Goal: Task Accomplishment & Management: Manage account settings

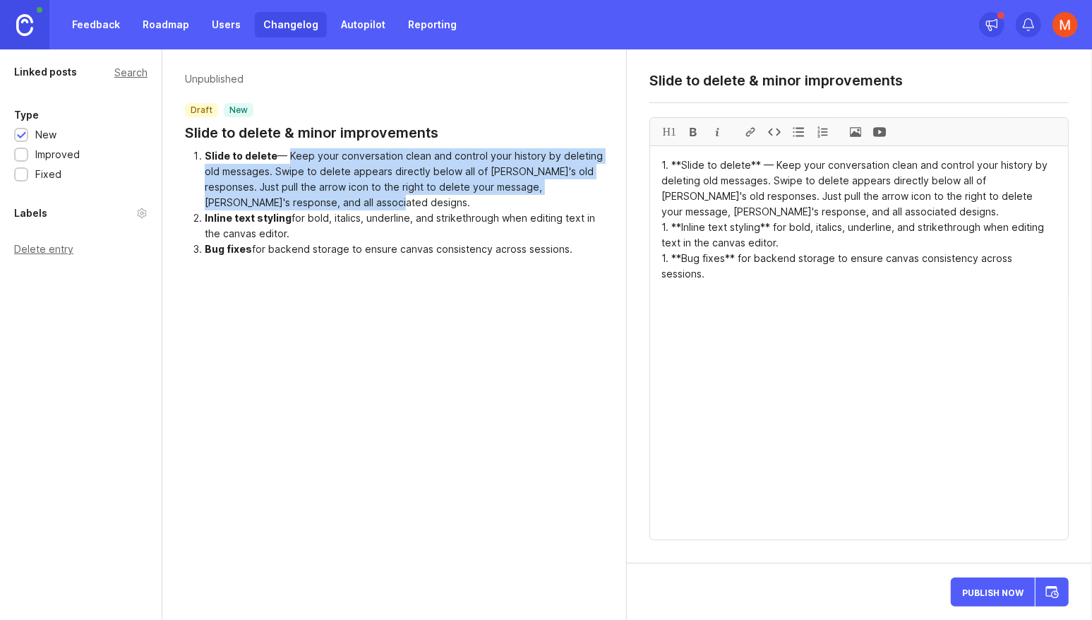
drag, startPoint x: 287, startPoint y: 155, endPoint x: 319, endPoint y: 204, distance: 58.2
click at [319, 204] on li "Slide to delete — Keep your conversation clean and control your history by dele…" at bounding box center [405, 179] width 400 height 62
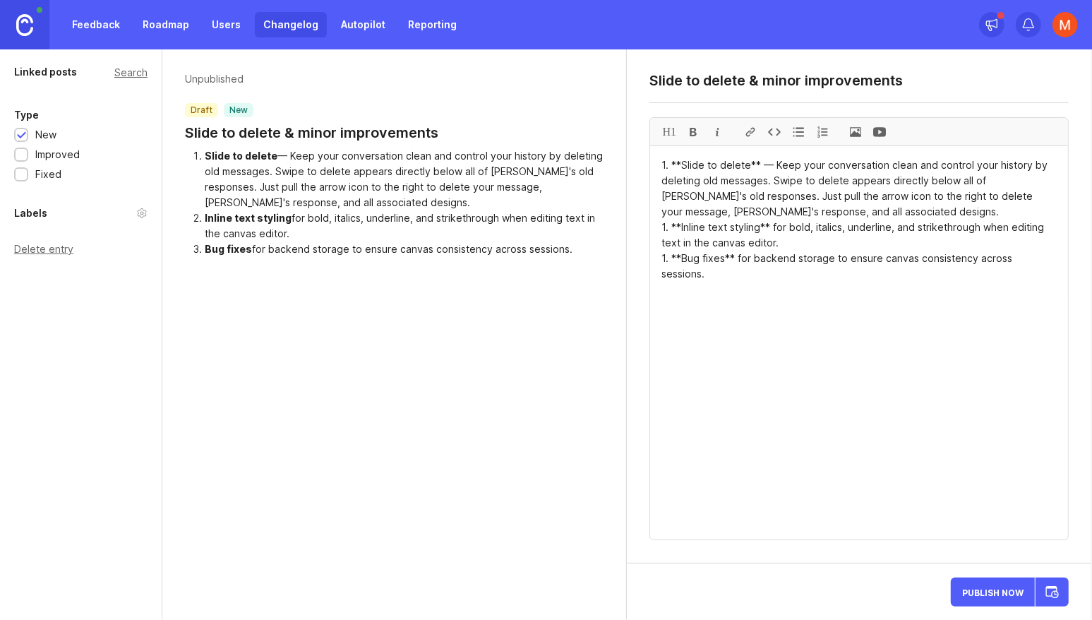
click at [352, 357] on div "Unpublished draft new Slide to delete & minor improvements Slide to delete — Ke…" at bounding box center [394, 334] width 465 height 571
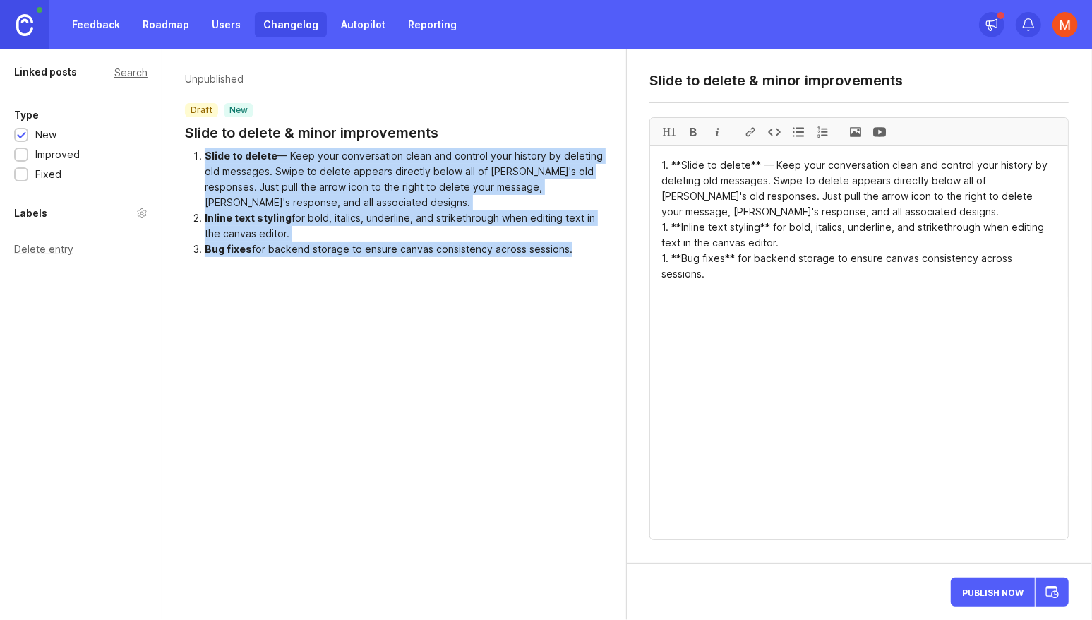
drag, startPoint x: 564, startPoint y: 246, endPoint x: 188, endPoint y: 148, distance: 388.5
click at [188, 148] on ol "Slide to delete — Keep your conversation clean and control your history by dele…" at bounding box center [394, 202] width 419 height 109
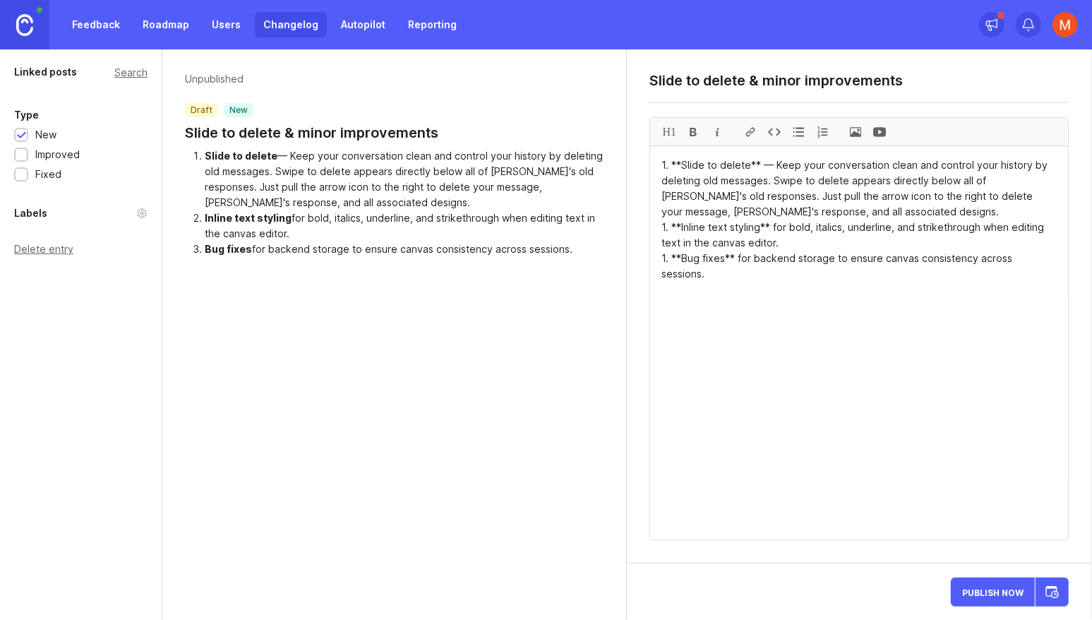
click at [350, 351] on div "Unpublished draft new Slide to delete & minor improvements Slide to delete — Ke…" at bounding box center [394, 334] width 465 height 571
drag, startPoint x: 269, startPoint y: 242, endPoint x: 574, endPoint y: 251, distance: 305.2
click at [571, 251] on li "Bug fixes for backend storage to ensure canvas consistency across sessions." at bounding box center [405, 250] width 400 height 16
click at [582, 251] on li "Bug fixes for backend storage to ensure canvas consistency across sessions." at bounding box center [405, 250] width 400 height 16
drag, startPoint x: 582, startPoint y: 251, endPoint x: 339, endPoint y: 244, distance: 243.1
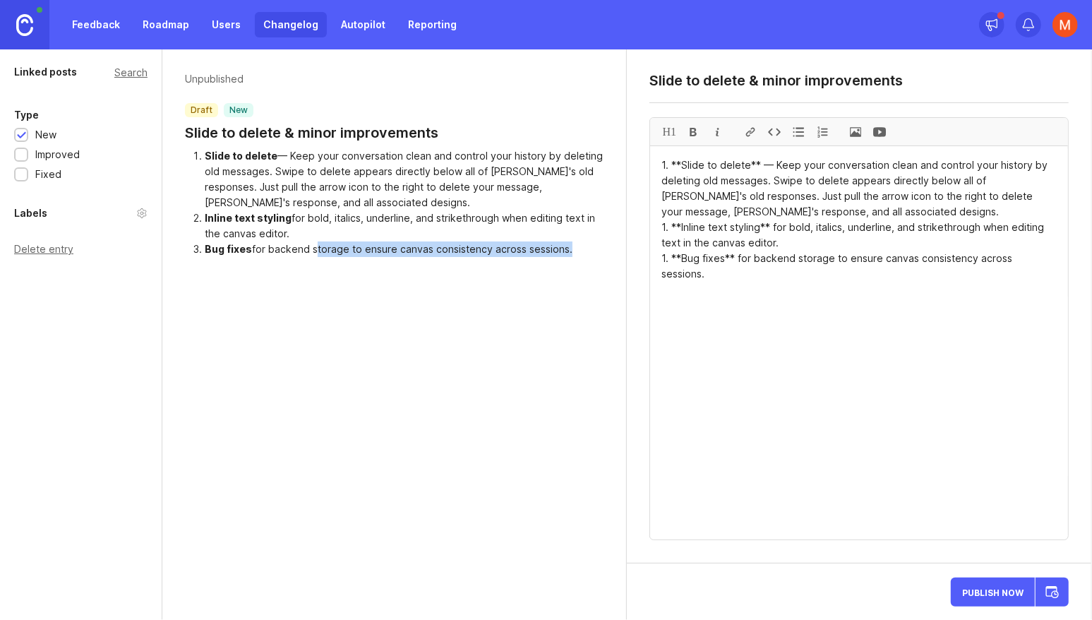
click at [339, 244] on li "Bug fixes for backend storage to ensure canvas consistency across sessions." at bounding box center [405, 250] width 400 height 16
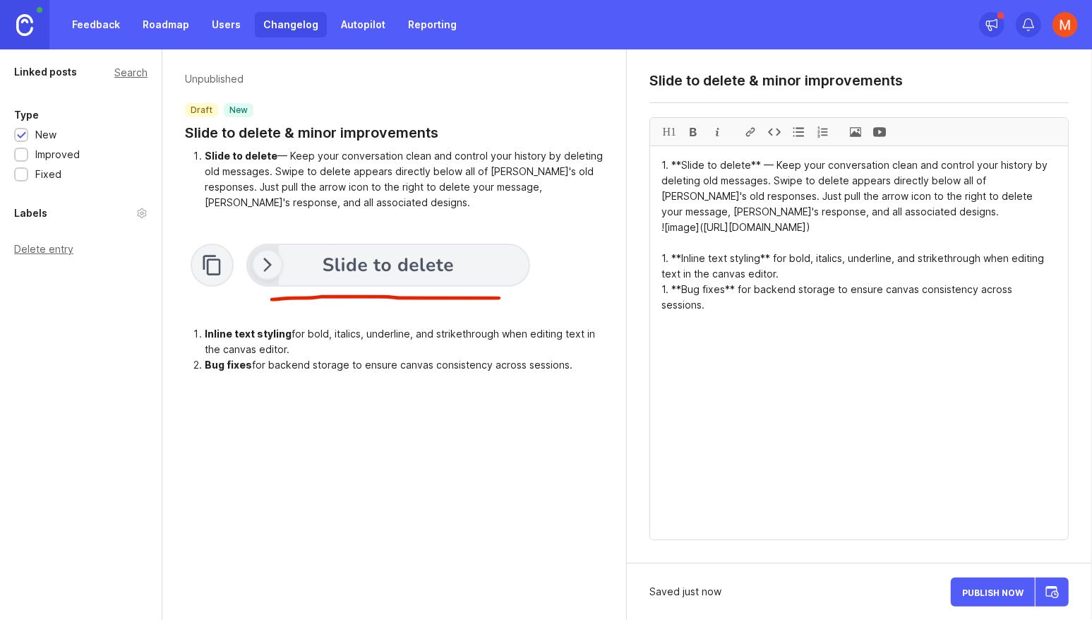
click at [666, 277] on textarea "1. **Slide to delete** — Keep your conversation clean and control your history …" at bounding box center [859, 342] width 418 height 393
click at [711, 338] on textarea "1. **Slide to delete** — Keep your conversation clean and control your history …" at bounding box center [859, 342] width 418 height 393
click at [365, 287] on img at bounding box center [373, 268] width 376 height 95
drag, startPoint x: 982, startPoint y: 244, endPoint x: 658, endPoint y: 221, distance: 324.9
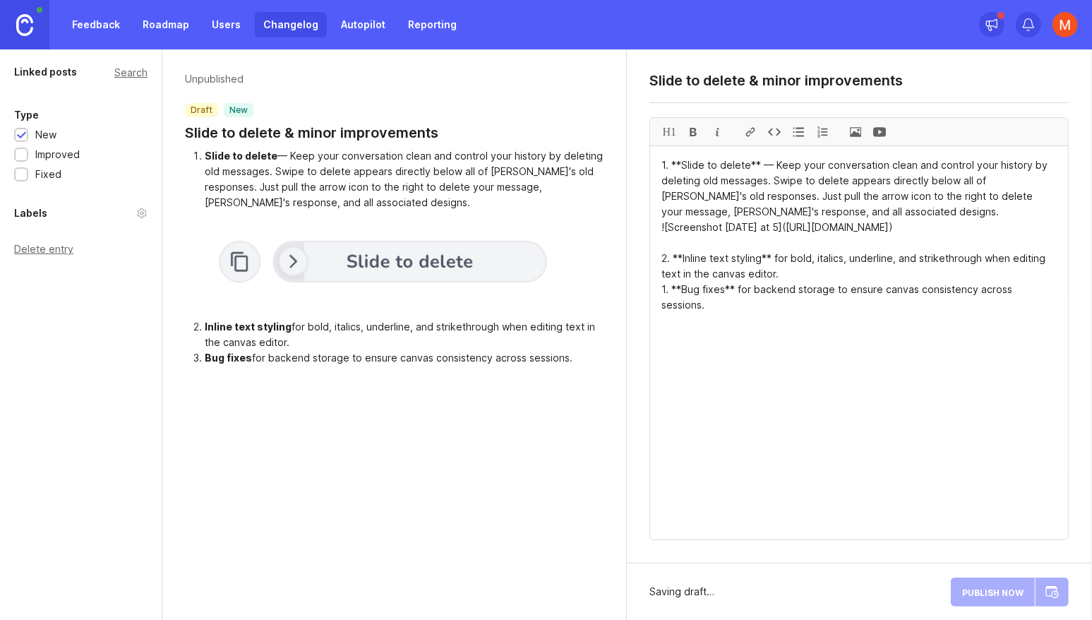
click at [741, 352] on textarea "1. **Slide to delete** — Keep your conversation clean and control your history …" at bounding box center [859, 342] width 418 height 393
type textarea "1. **Slide to delete** — Keep your conversation clean and control your history …"
click at [775, 88] on textarea "Slide to delete & minor improvements" at bounding box center [859, 80] width 419 height 17
drag, startPoint x: 751, startPoint y: 81, endPoint x: 886, endPoint y: 81, distance: 134.9
click at [886, 81] on textarea "Slide to delete & improvements" at bounding box center [859, 80] width 419 height 17
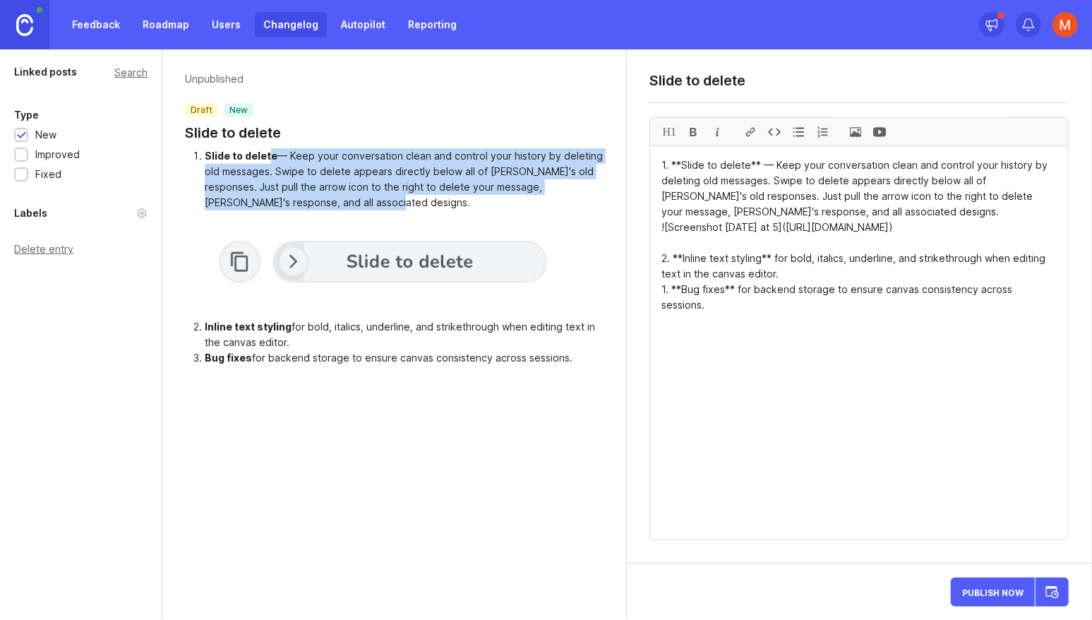
drag, startPoint x: 268, startPoint y: 162, endPoint x: 318, endPoint y: 201, distance: 63.9
click at [318, 201] on li "Slide to delete — Keep your conversation clean and control your history by dele…" at bounding box center [405, 179] width 400 height 62
click at [328, 198] on li "Slide to delete — Keep your conversation clean and control your history by dele…" at bounding box center [405, 179] width 400 height 62
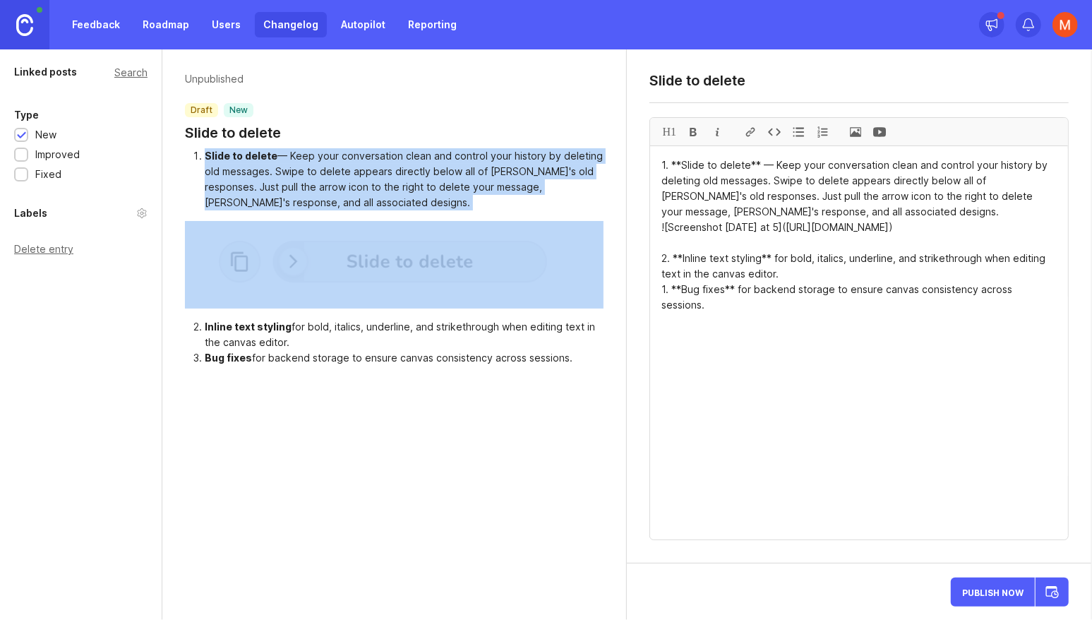
drag, startPoint x: 328, startPoint y: 198, endPoint x: 215, endPoint y: 162, distance: 118.6
click at [215, 162] on li "Slide to delete — Keep your conversation clean and control your history by dele…" at bounding box center [405, 179] width 400 height 62
click at [297, 166] on li "Slide to delete — Keep your conversation clean and control your history by dele…" at bounding box center [405, 179] width 400 height 62
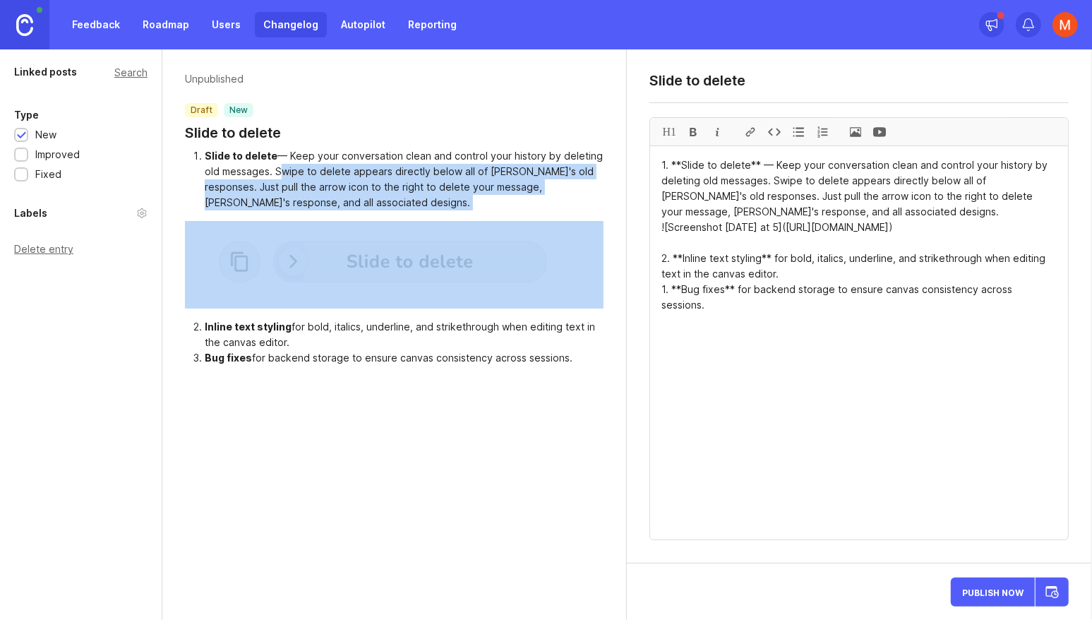
drag, startPoint x: 297, startPoint y: 166, endPoint x: 318, endPoint y: 225, distance: 62.3
click at [317, 211] on div "Slide to delete — Keep your conversation clean and control your history by dele…" at bounding box center [394, 257] width 419 height 218
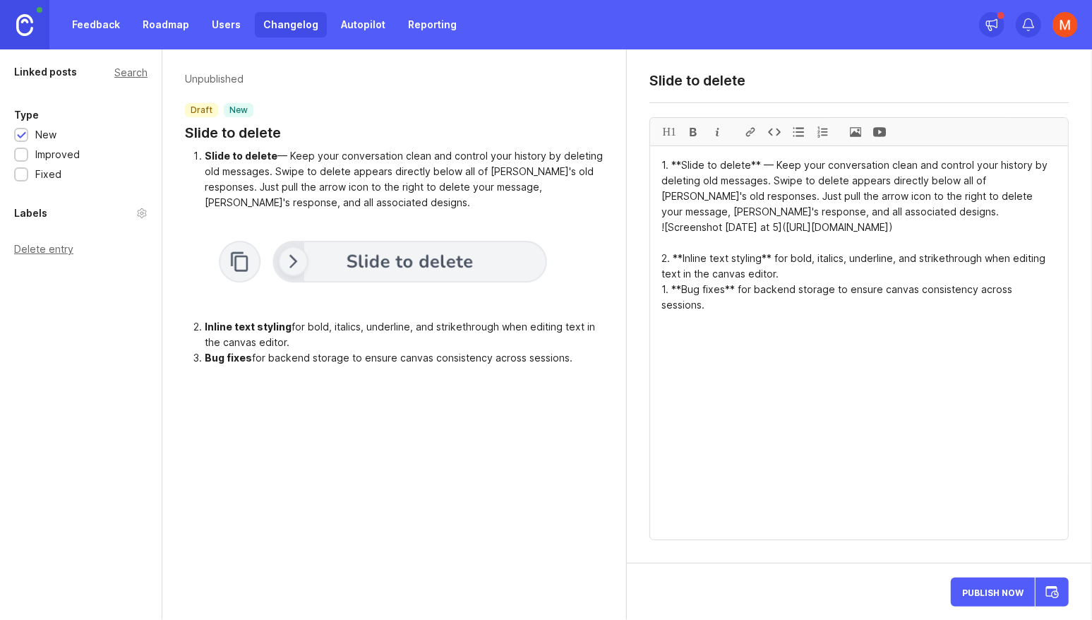
click at [213, 322] on div "Inline text styling" at bounding box center [248, 327] width 87 height 12
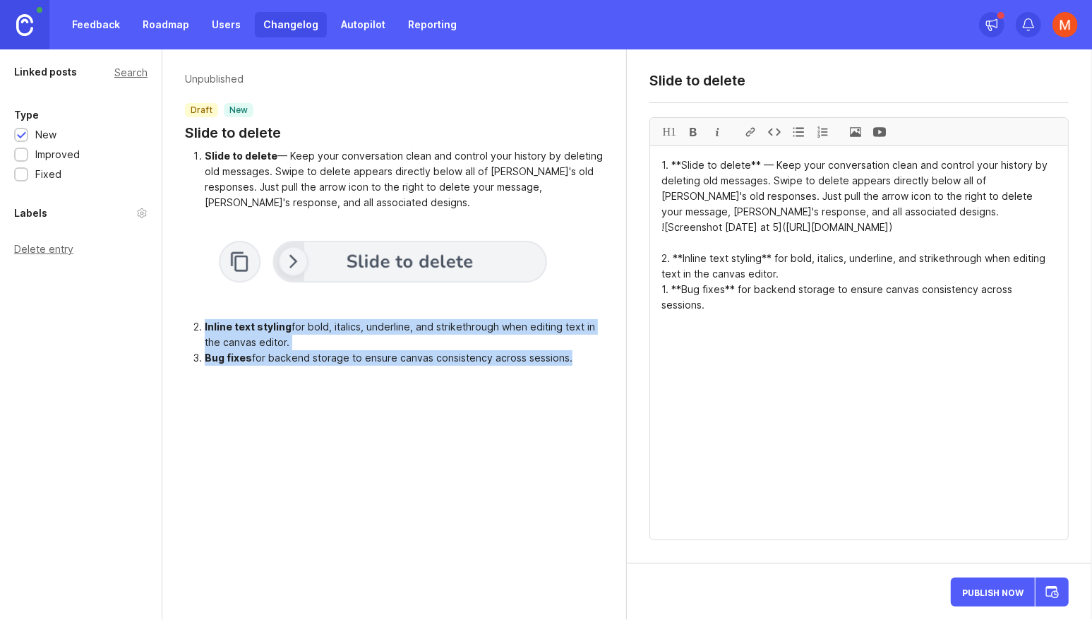
drag, startPoint x: 213, startPoint y: 322, endPoint x: 401, endPoint y: 349, distance: 189.8
click at [316, 368] on div "Unpublished draft new Slide to delete Slide to delete — Keep your conversation …" at bounding box center [394, 218] width 465 height 339
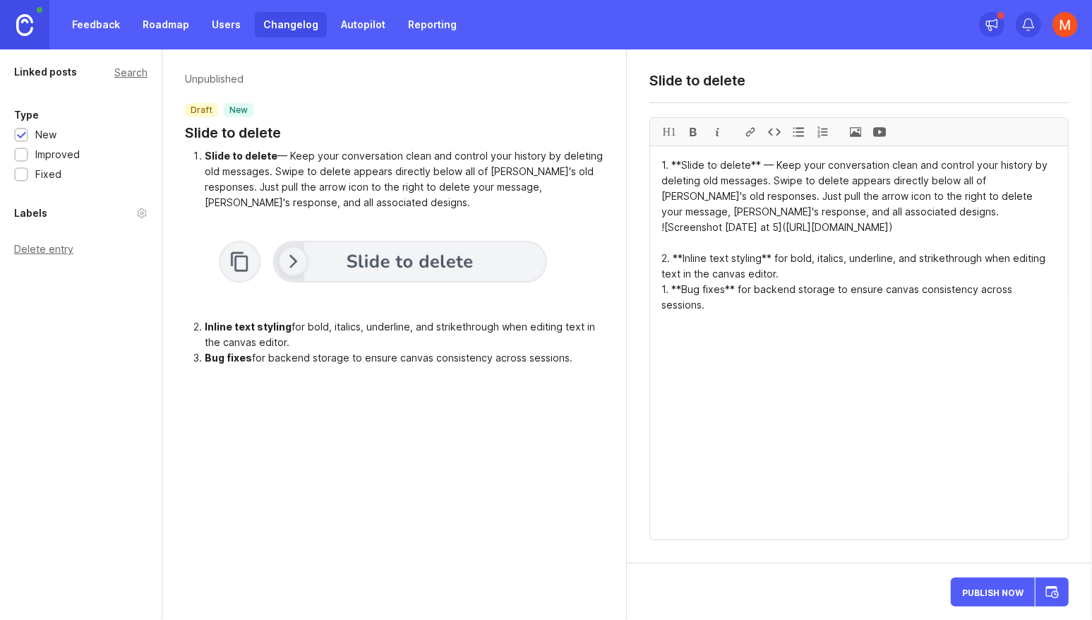
click at [786, 93] on div "Slide to delete" at bounding box center [859, 85] width 419 height 27
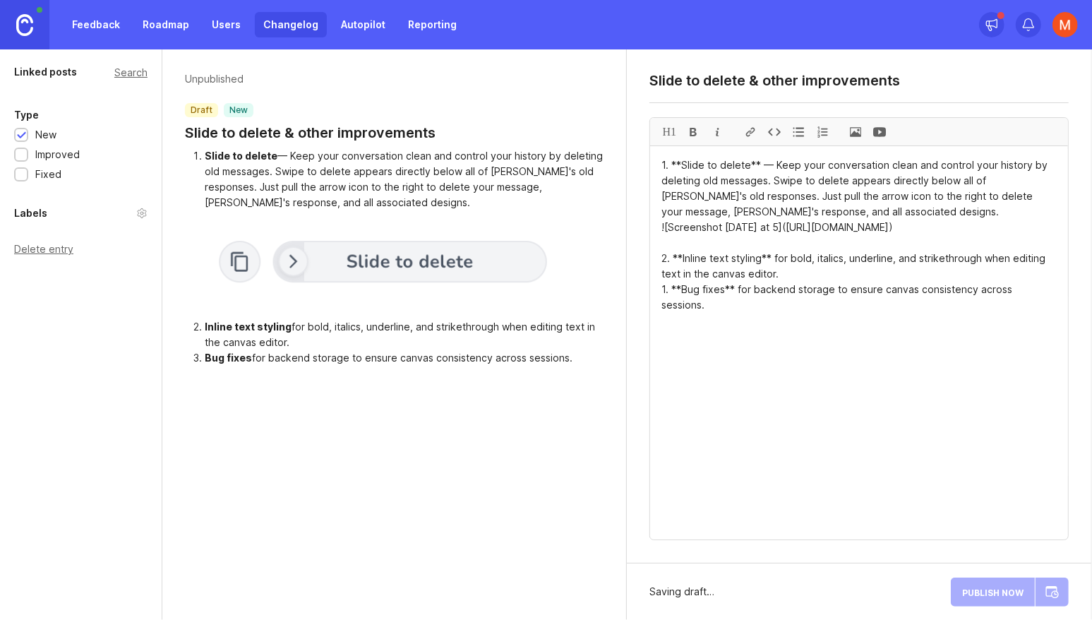
type textarea "Slide to delete & other improvements"
click at [219, 155] on div "Slide to delete" at bounding box center [241, 156] width 73 height 12
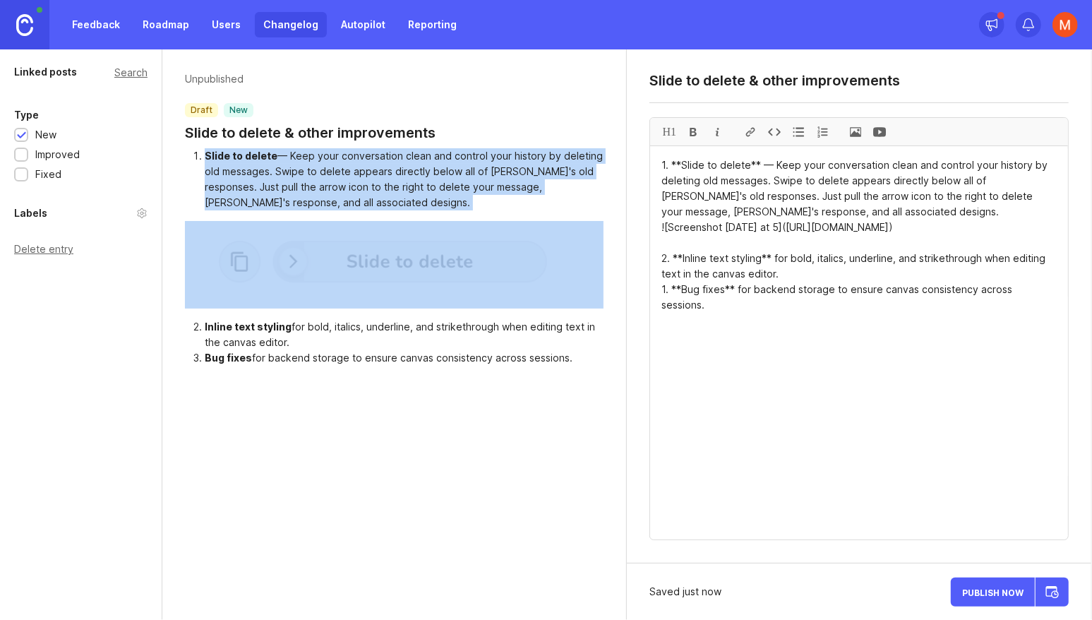
drag, startPoint x: 219, startPoint y: 155, endPoint x: 333, endPoint y: 200, distance: 123.0
click at [333, 198] on li "Slide to delete — Keep your conversation clean and control your history by dele…" at bounding box center [405, 179] width 400 height 62
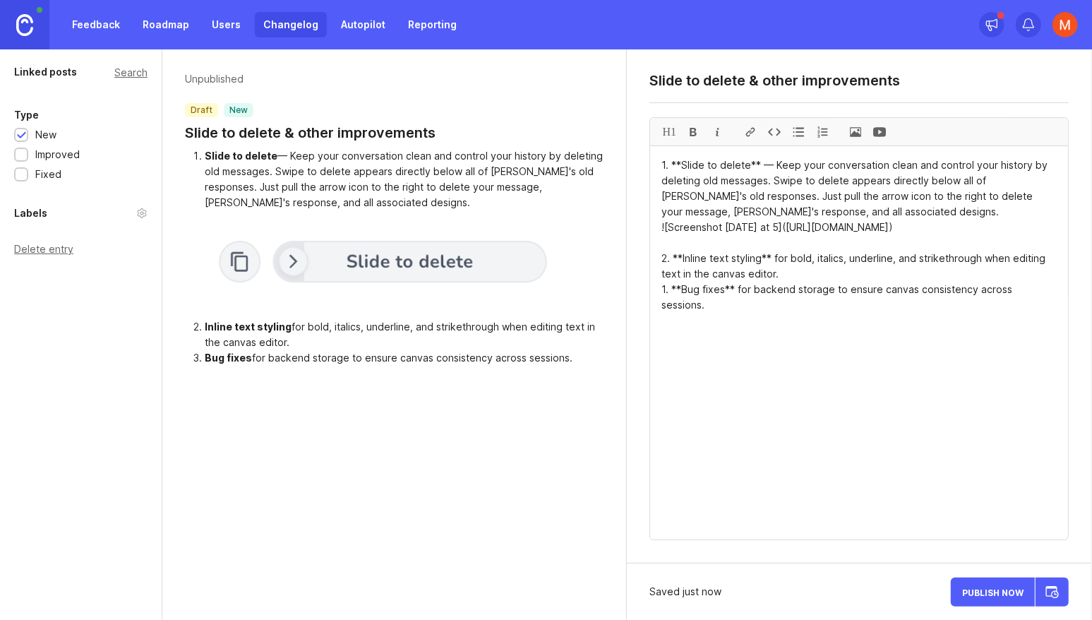
click at [230, 326] on div "Inline text styling" at bounding box center [248, 327] width 87 height 12
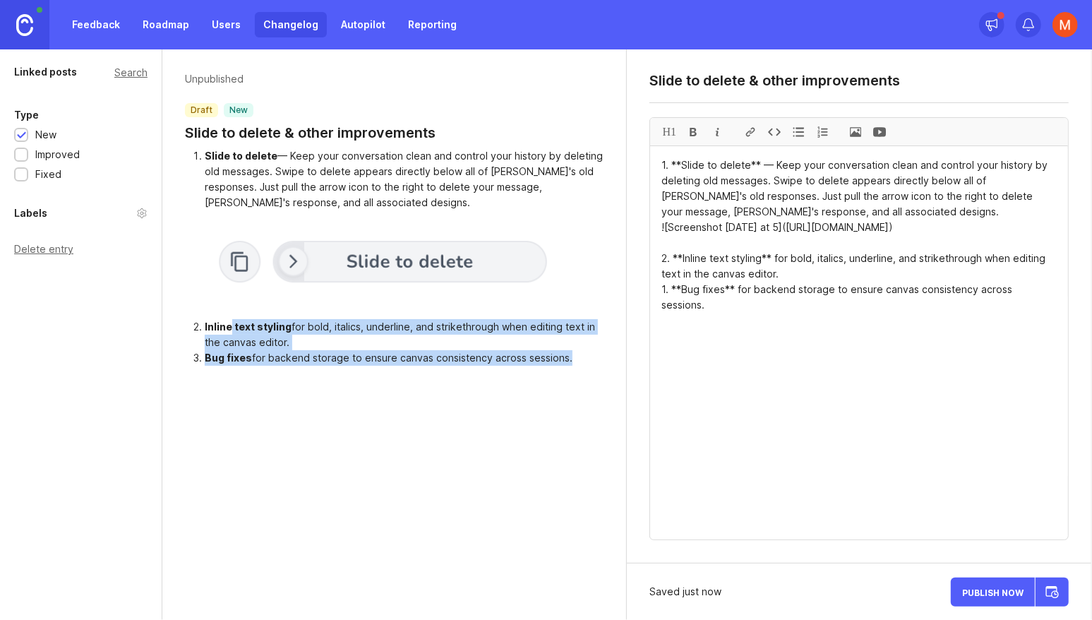
drag, startPoint x: 230, startPoint y: 326, endPoint x: 577, endPoint y: 367, distance: 349.1
click at [577, 367] on div "Unpublished draft new Slide to delete & other improvements Slide to delete — Ke…" at bounding box center [394, 218] width 465 height 339
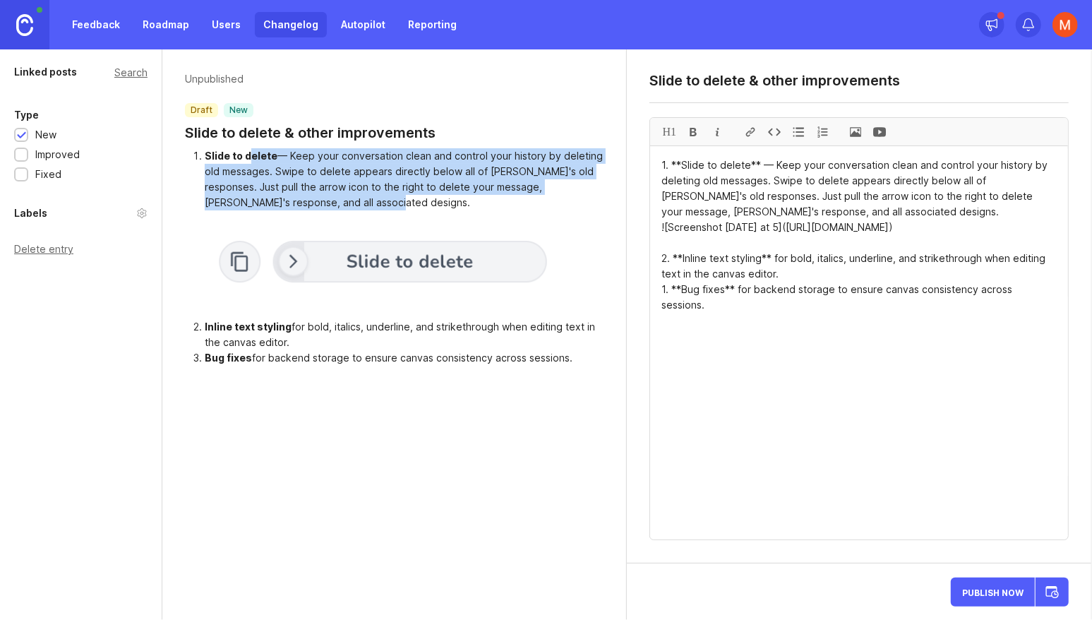
drag, startPoint x: 250, startPoint y: 158, endPoint x: 386, endPoint y: 212, distance: 146.5
click at [386, 212] on div "Slide to delete — Keep your conversation clean and control your history by dele…" at bounding box center [394, 257] width 419 height 218
drag, startPoint x: 364, startPoint y: 206, endPoint x: 204, endPoint y: 153, distance: 169.0
click at [205, 153] on li "Slide to delete — Keep your conversation clean and control your history by dele…" at bounding box center [405, 179] width 400 height 62
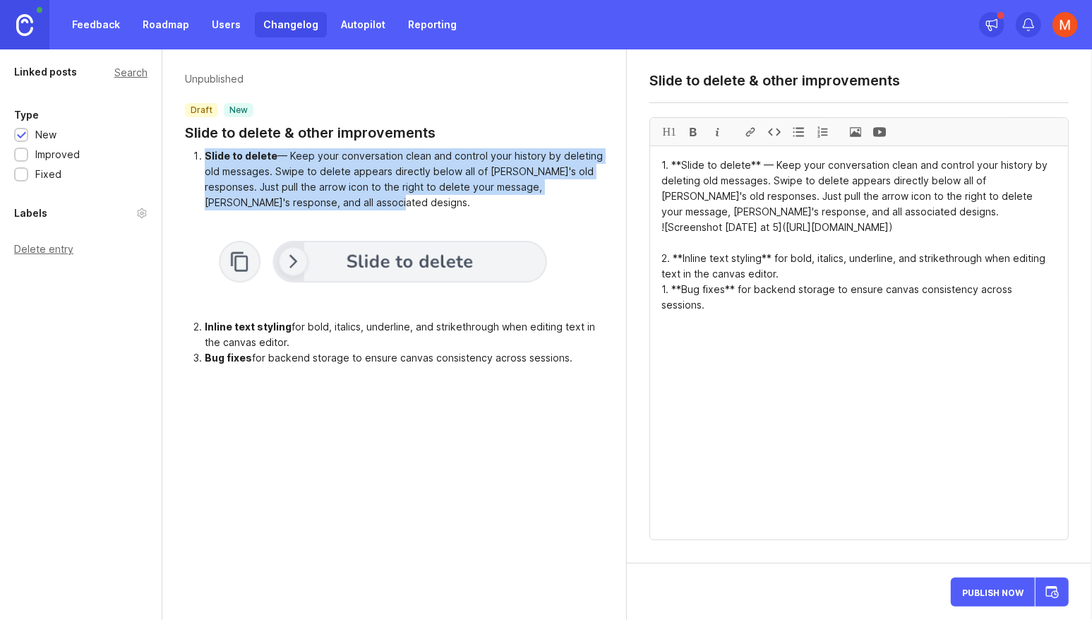
click at [205, 153] on div "Slide to delete" at bounding box center [241, 156] width 73 height 12
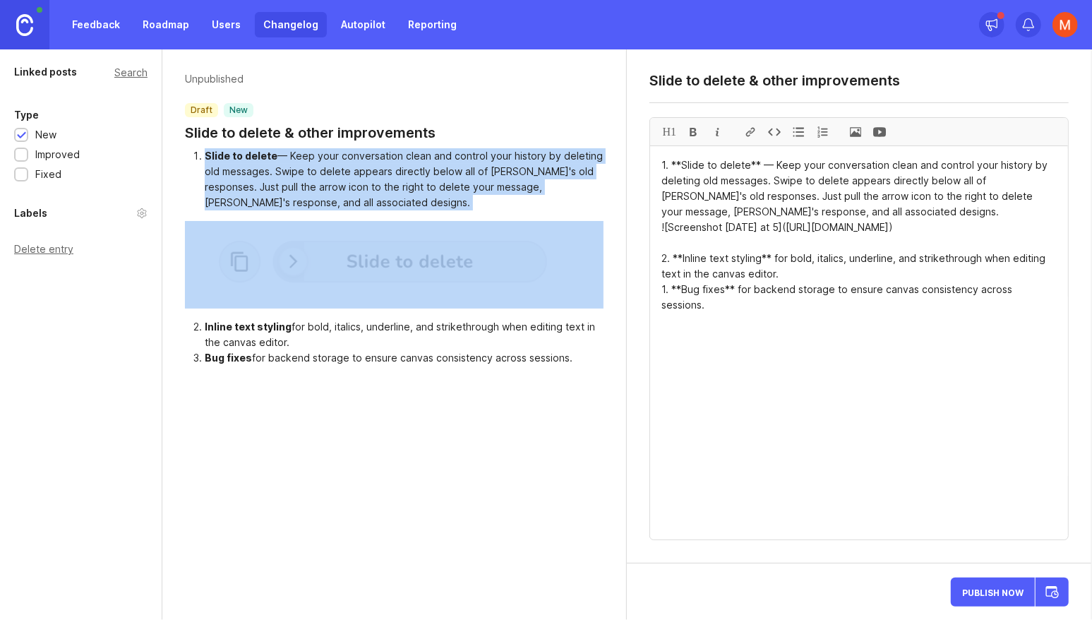
drag, startPoint x: 204, startPoint y: 153, endPoint x: 386, endPoint y: 210, distance: 190.5
click at [386, 210] on div "Slide to delete — Keep your conversation clean and control your history by dele…" at bounding box center [394, 257] width 419 height 218
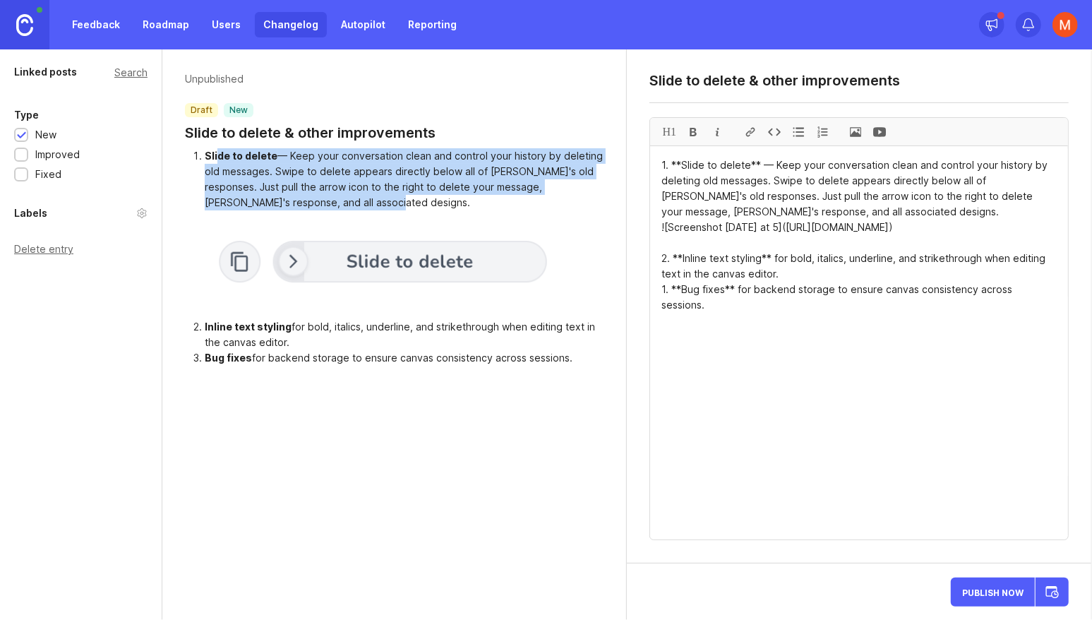
drag, startPoint x: 356, startPoint y: 206, endPoint x: 216, endPoint y: 151, distance: 150.3
click at [216, 151] on li "Slide to delete — Keep your conversation clean and control your history by dele…" at bounding box center [405, 179] width 400 height 62
click at [216, 151] on div "Slide to delete" at bounding box center [241, 156] width 73 height 12
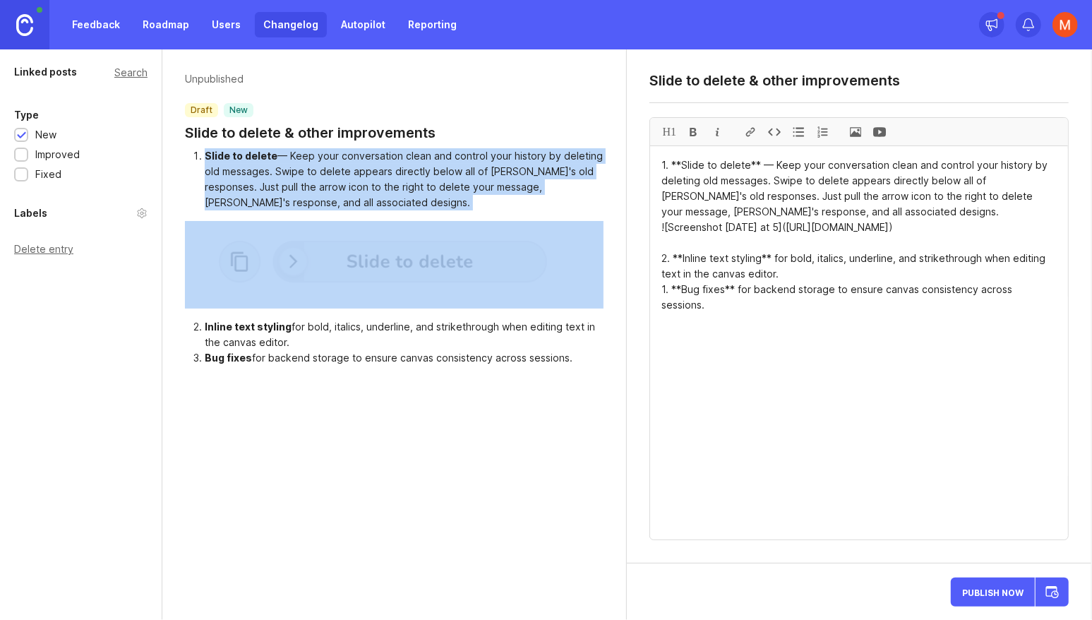
drag, startPoint x: 216, startPoint y: 151, endPoint x: 348, endPoint y: 196, distance: 139.3
click at [348, 196] on li "Slide to delete — Keep your conversation clean and control your history by dele…" at bounding box center [405, 179] width 400 height 62
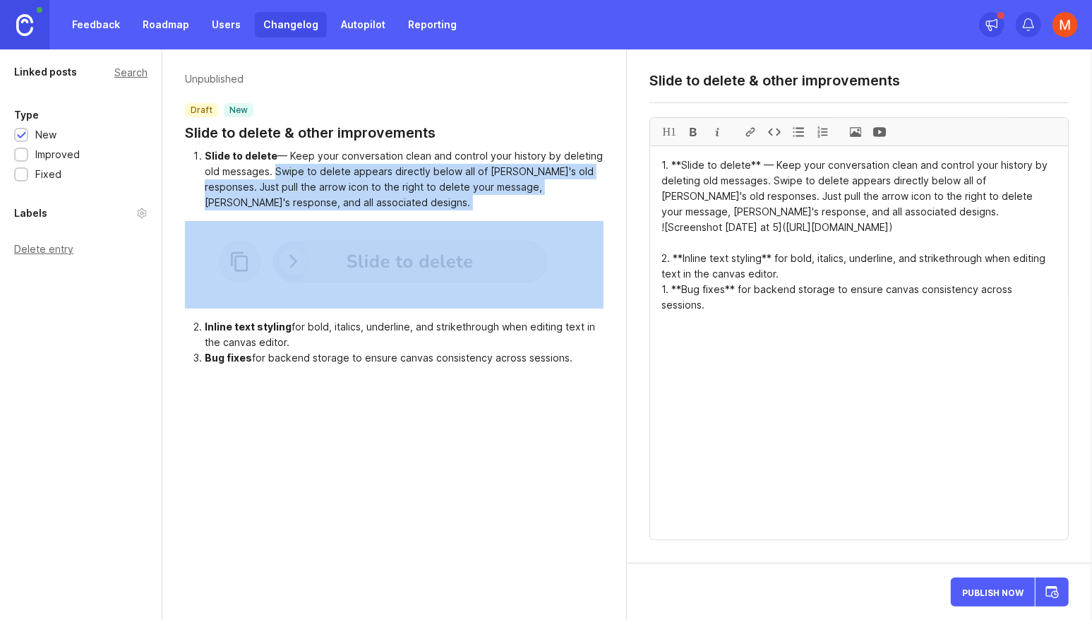
drag, startPoint x: 348, startPoint y: 196, endPoint x: 271, endPoint y: 167, distance: 82.2
click at [271, 167] on li "Slide to delete — Keep your conversation clean and control your history by dele…" at bounding box center [405, 179] width 400 height 62
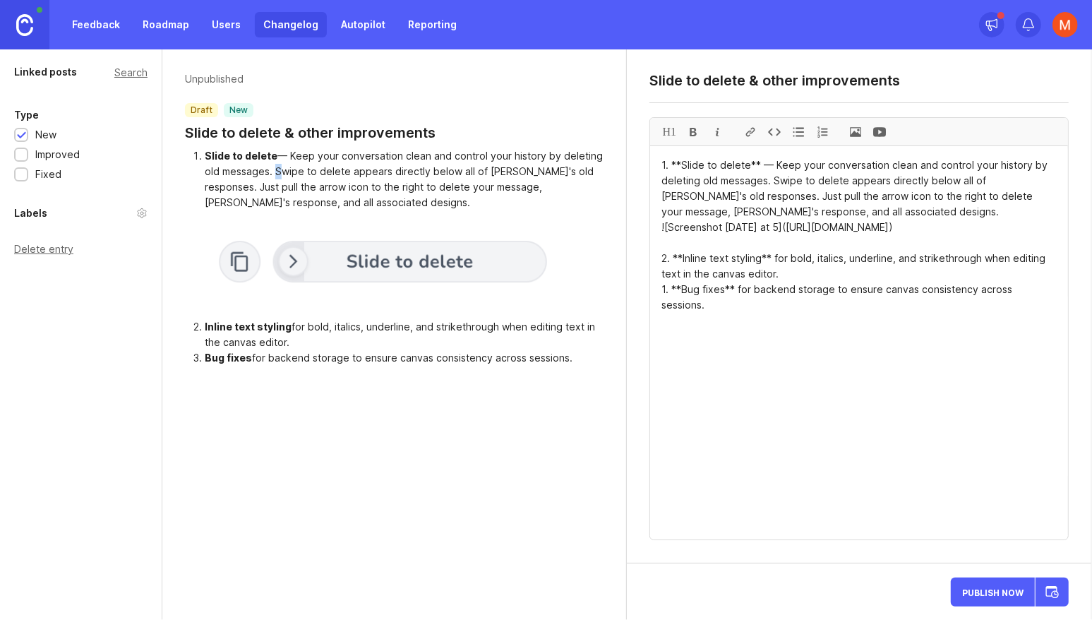
click at [271, 167] on li "Slide to delete — Keep your conversation clean and control your history by dele…" at bounding box center [405, 179] width 400 height 62
click at [797, 183] on textarea "1. **Slide to delete** — Keep your conversation clean and control your history …" at bounding box center [859, 342] width 418 height 393
click at [867, 348] on textarea "1. **Slide to delete** — Keep your conversation clean and control your history …" at bounding box center [859, 342] width 418 height 393
click at [1022, 181] on textarea "1. **Slide to delete** — Keep your conversation clean and control your history …" at bounding box center [859, 342] width 418 height 393
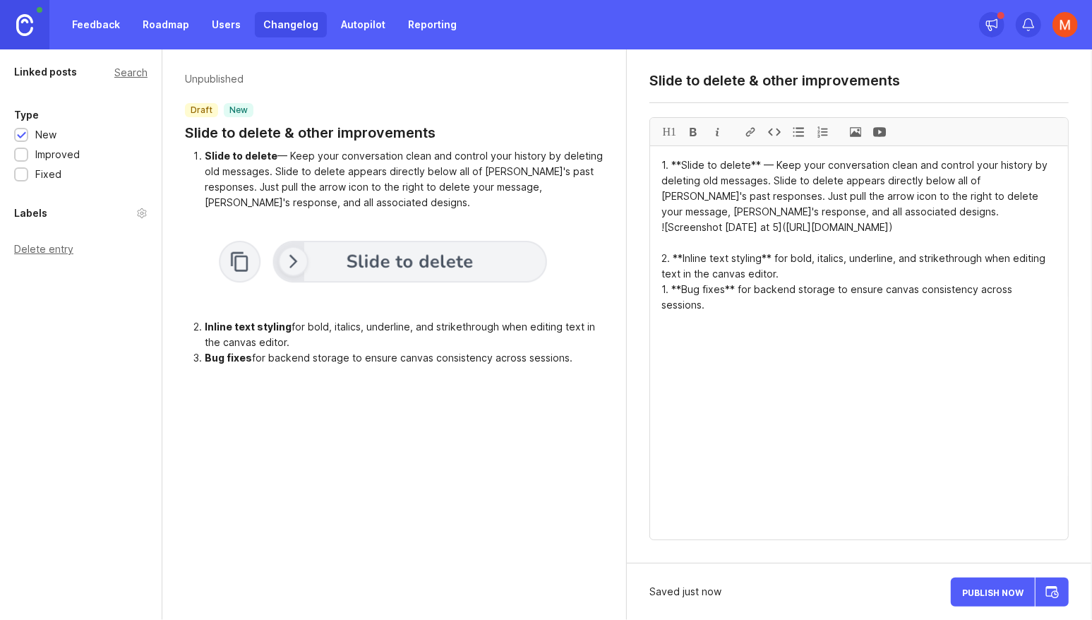
click at [242, 187] on li "Slide to delete — Keep your conversation clean and control your history by dele…" at bounding box center [405, 179] width 400 height 62
drag, startPoint x: 242, startPoint y: 187, endPoint x: 379, endPoint y: 184, distance: 136.3
click at [379, 184] on li "Slide to delete — Keep your conversation clean and control your history by dele…" at bounding box center [405, 179] width 400 height 62
drag, startPoint x: 379, startPoint y: 184, endPoint x: 232, endPoint y: 183, distance: 146.9
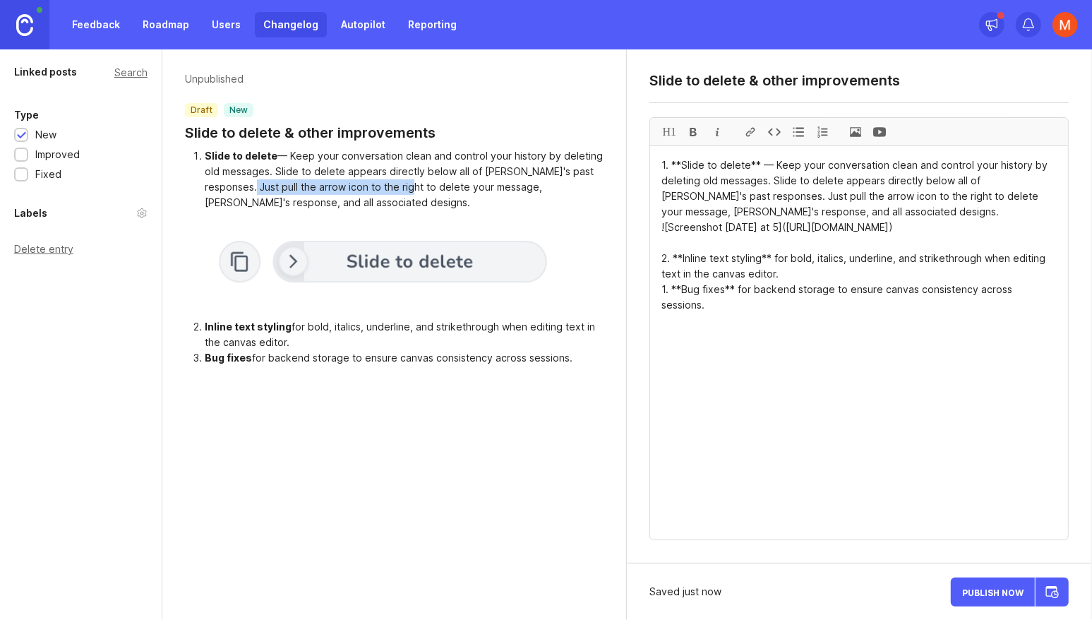
click at [232, 183] on li "Slide to delete — Keep your conversation clean and control your history by dele…" at bounding box center [405, 179] width 400 height 62
click at [741, 201] on textarea "1. **Slide to delete** — Keep your conversation clean and control your history …" at bounding box center [859, 342] width 418 height 393
drag, startPoint x: 741, startPoint y: 201, endPoint x: 960, endPoint y: 198, distance: 219.6
click at [960, 198] on textarea "1. **Slide to delete** — Keep your conversation clean and control your history …" at bounding box center [859, 342] width 418 height 393
click at [688, 210] on textarea "1. **Slide to delete** — Keep your conversation clean and control your history …" at bounding box center [859, 342] width 418 height 393
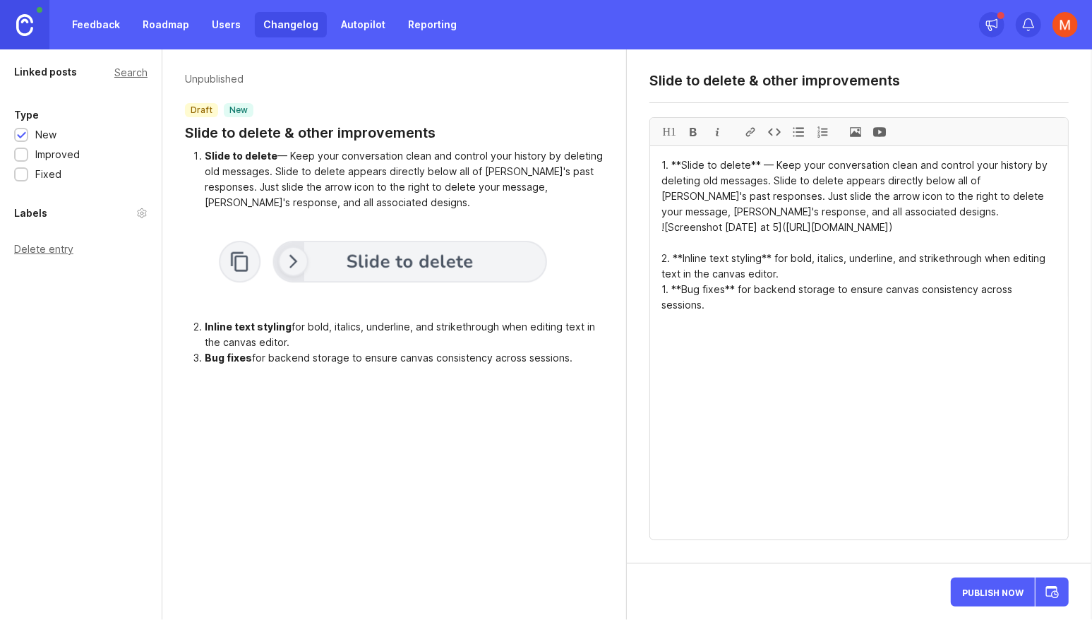
drag, startPoint x: 688, startPoint y: 210, endPoint x: 833, endPoint y: 213, distance: 144.8
click at [918, 198] on textarea "1. **Slide to delete** — Keep your conversation clean and control your history …" at bounding box center [859, 342] width 418 height 393
click at [953, 200] on textarea "1. **Slide to delete** — Keep your conversation clean and control your history …" at bounding box center [859, 342] width 418 height 393
drag, startPoint x: 953, startPoint y: 200, endPoint x: 992, endPoint y: 203, distance: 39.6
click at [992, 203] on textarea "1. **Slide to delete** — Keep your conversation clean and control your history …" at bounding box center [859, 342] width 418 height 393
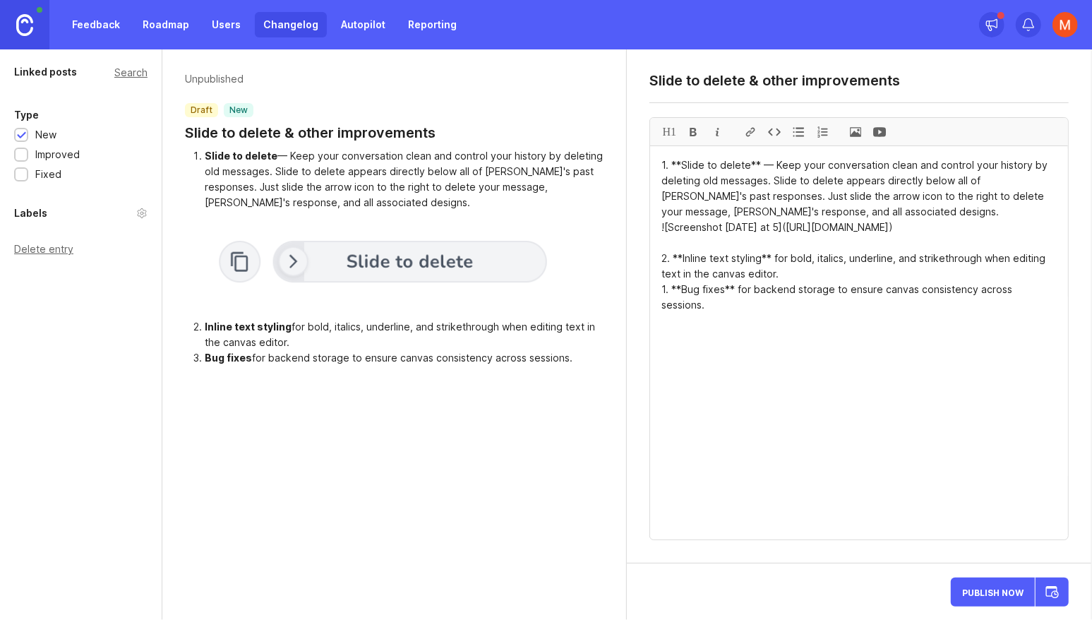
drag, startPoint x: 1003, startPoint y: 203, endPoint x: 932, endPoint y: 201, distance: 70.7
click at [932, 201] on textarea "1. **Slide to delete** — Keep your conversation clean and control your history …" at bounding box center [859, 342] width 418 height 393
click at [1019, 200] on textarea "1. **Slide to delete** — Keep your conversation clean and control your history …" at bounding box center [859, 342] width 418 height 393
click at [701, 211] on textarea "1. **Slide to delete** — Keep your conversation clean and control your history …" at bounding box center [859, 342] width 418 height 393
drag, startPoint x: 701, startPoint y: 211, endPoint x: 736, endPoint y: 208, distance: 34.8
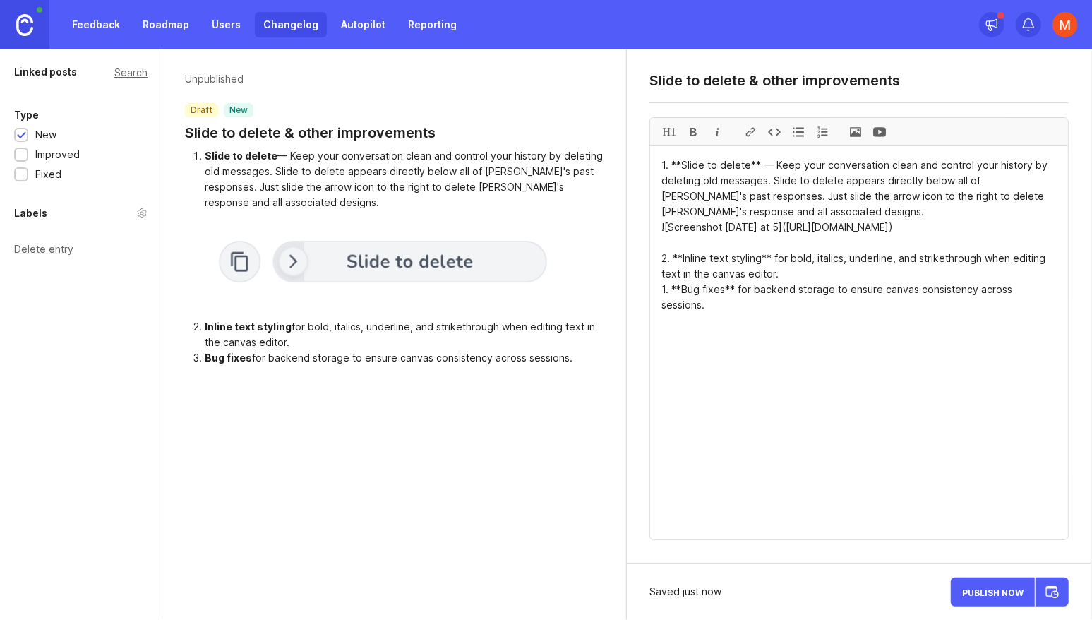
click at [736, 208] on textarea "1. **Slide to delete** — Keep your conversation clean and control your history …" at bounding box center [859, 342] width 418 height 393
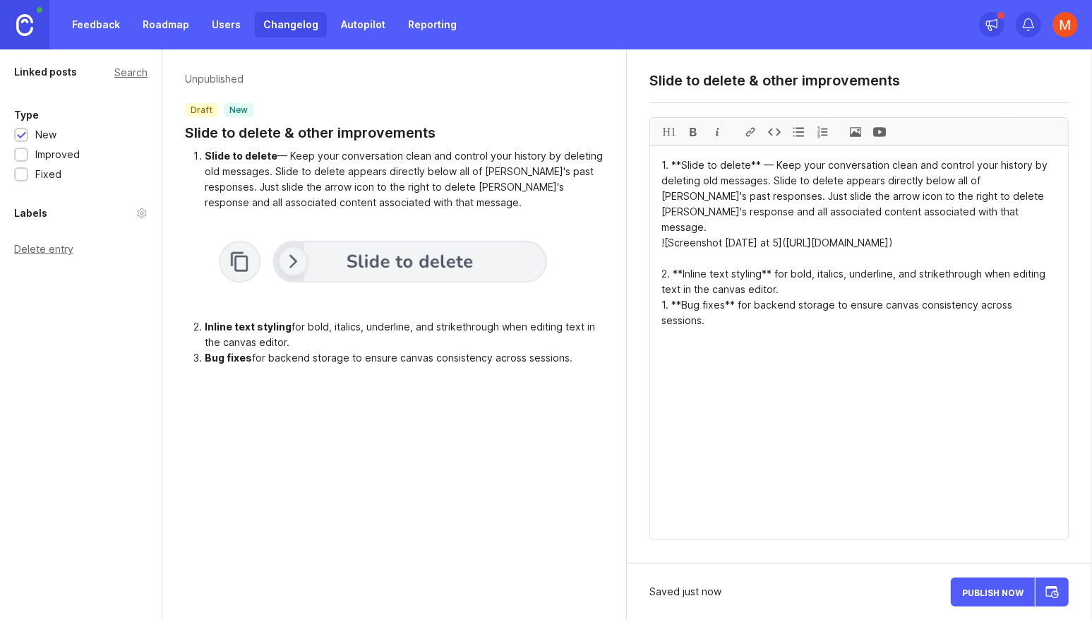
click at [934, 198] on textarea "1. **Slide to delete** — Keep your conversation clean and control your history …" at bounding box center [859, 342] width 418 height 393
click at [873, 210] on textarea "1. **Slide to delete** — Keep your conversation clean and control your history …" at bounding box center [859, 342] width 418 height 393
drag, startPoint x: 873, startPoint y: 210, endPoint x: 842, endPoint y: 211, distance: 31.1
click at [842, 211] on textarea "1. **Slide to delete** — Keep your conversation clean and control your history …" at bounding box center [859, 342] width 418 height 393
click at [1014, 195] on textarea "1. **Slide to delete** — Keep your conversation clean and control your history …" at bounding box center [859, 342] width 418 height 393
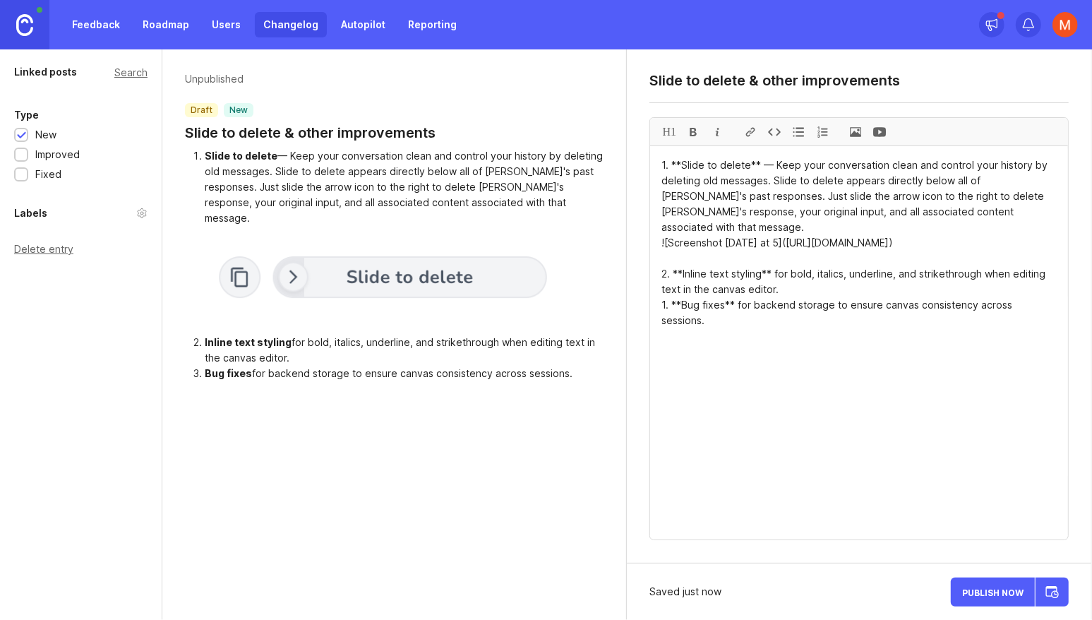
click at [839, 211] on textarea "1. **Slide to delete** — Keep your conversation clean and control your history …" at bounding box center [859, 342] width 418 height 393
click at [781, 215] on textarea "1. **Slide to delete** — Keep your conversation clean and control your history …" at bounding box center [859, 342] width 418 height 393
click at [871, 210] on textarea "1. **Slide to delete** — Keep your conversation clean and control your history …" at bounding box center [859, 342] width 418 height 393
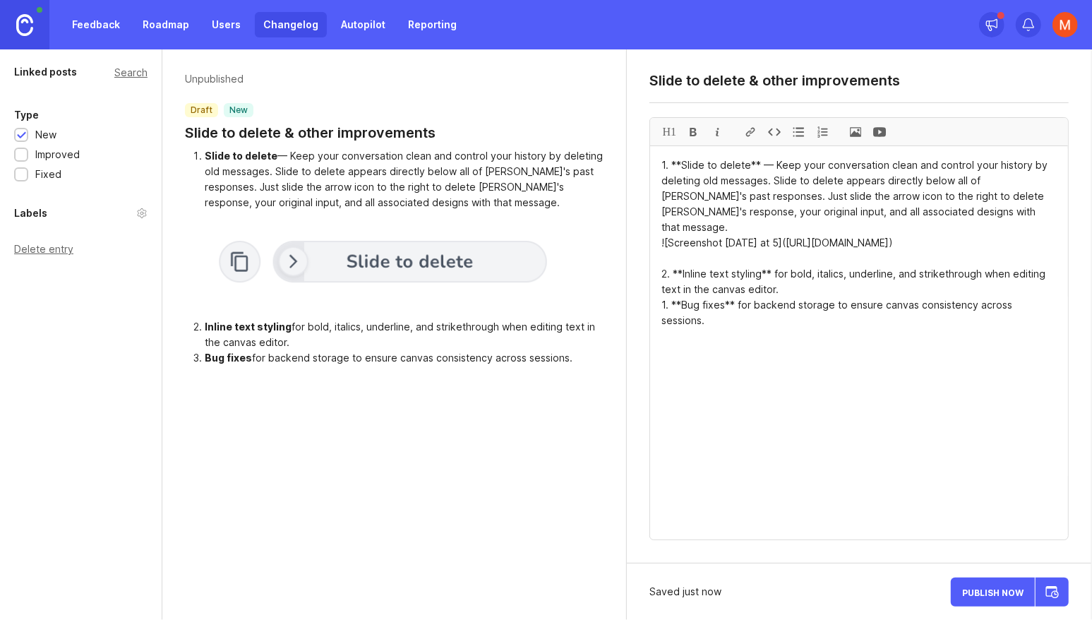
click at [886, 213] on textarea "1. **Slide to delete** — Keep your conversation clean and control your history …" at bounding box center [859, 342] width 418 height 393
drag, startPoint x: 952, startPoint y: 210, endPoint x: 932, endPoint y: 200, distance: 22.4
click at [786, 299] on textarea "1. **Slide to delete** — Keep your conversation clean and control your history …" at bounding box center [859, 342] width 418 height 393
drag, startPoint x: 953, startPoint y: 208, endPoint x: 934, endPoint y: 192, distance: 25.1
click at [934, 192] on textarea "1. **Slide to delete** — Keep your conversation clean and control your history …" at bounding box center [859, 342] width 418 height 393
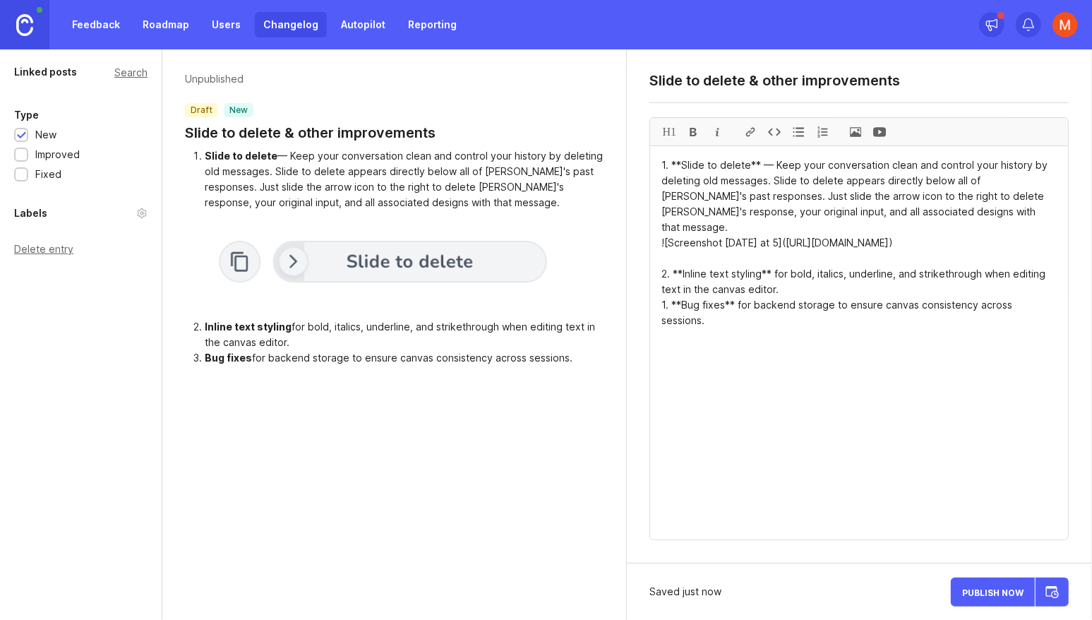
click at [720, 132] on div at bounding box center [717, 132] width 24 height 28
click at [907, 307] on textarea "1. **Slide to delete** — Keep your conversation clean and control your history …" at bounding box center [859, 342] width 418 height 393
click at [858, 317] on textarea "1. **Slide to delete** — Keep your conversation clean and control your history …" at bounding box center [859, 342] width 418 height 393
click at [254, 189] on li "Slide to delete — Keep your conversation clean and control your history by dele…" at bounding box center [405, 179] width 400 height 62
drag, startPoint x: 254, startPoint y: 189, endPoint x: 403, endPoint y: 191, distance: 149.0
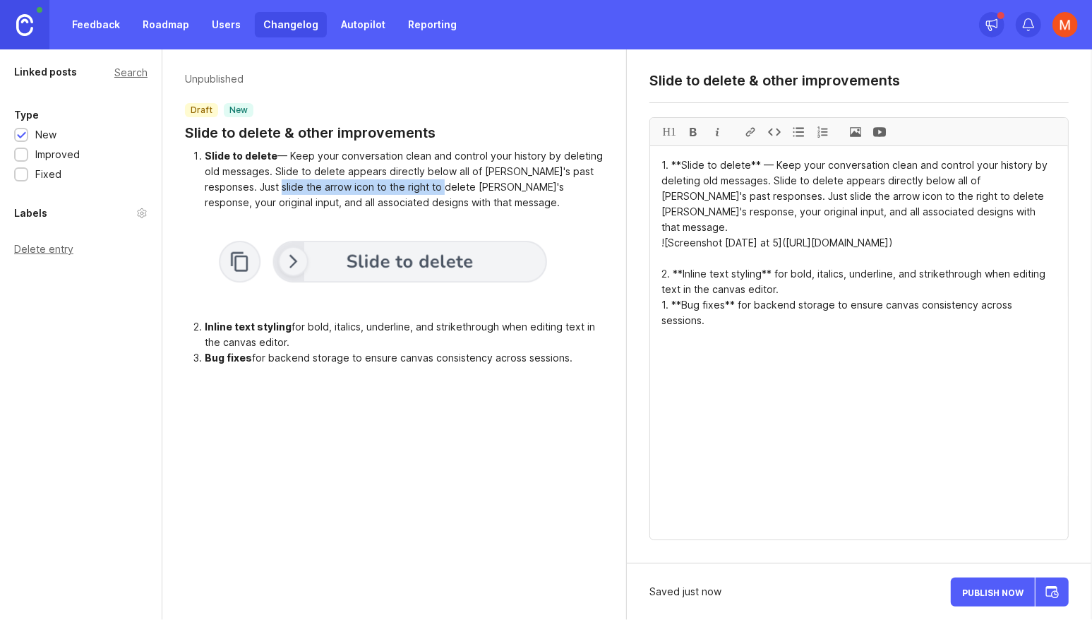
click at [403, 191] on li "Slide to delete — Keep your conversation clean and control your history by dele…" at bounding box center [405, 179] width 400 height 62
drag, startPoint x: 403, startPoint y: 191, endPoint x: 489, endPoint y: 186, distance: 87.0
click at [489, 186] on li "Slide to delete — Keep your conversation clean and control your history by dele…" at bounding box center [405, 179] width 400 height 62
click at [201, 209] on ol "Slide to delete — Keep your conversation clean and control your history by dele…" at bounding box center [394, 179] width 419 height 62
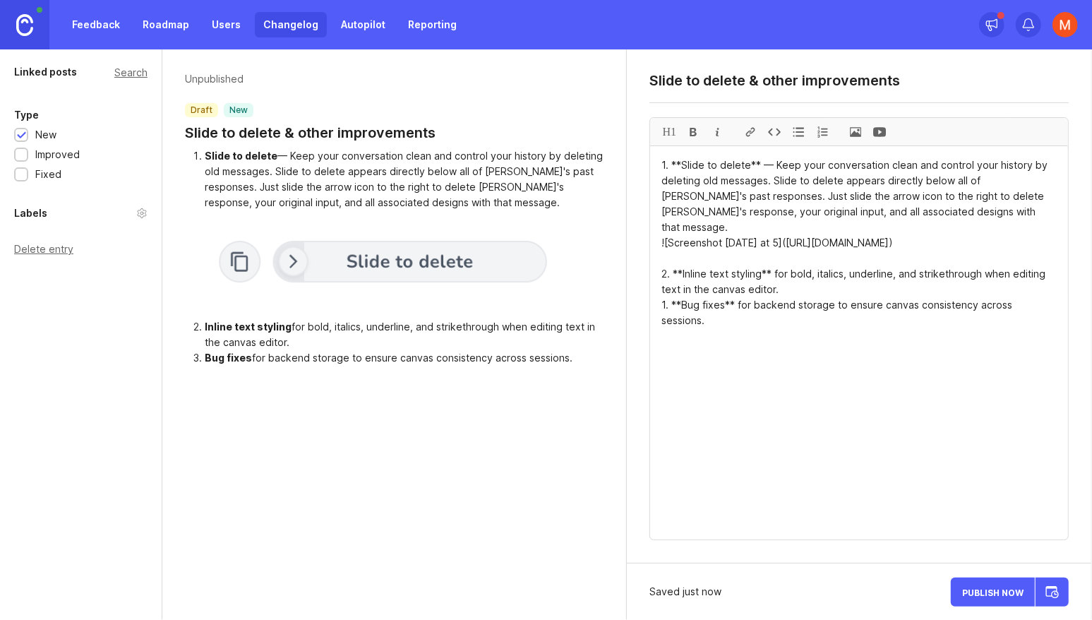
click at [205, 201] on li "Slide to delete — Keep your conversation clean and control your history by dele…" at bounding box center [405, 179] width 400 height 62
drag, startPoint x: 204, startPoint y: 201, endPoint x: 309, endPoint y: 205, distance: 105.3
click at [309, 205] on li "Slide to delete — Keep your conversation clean and control your history by dele…" at bounding box center [405, 179] width 400 height 62
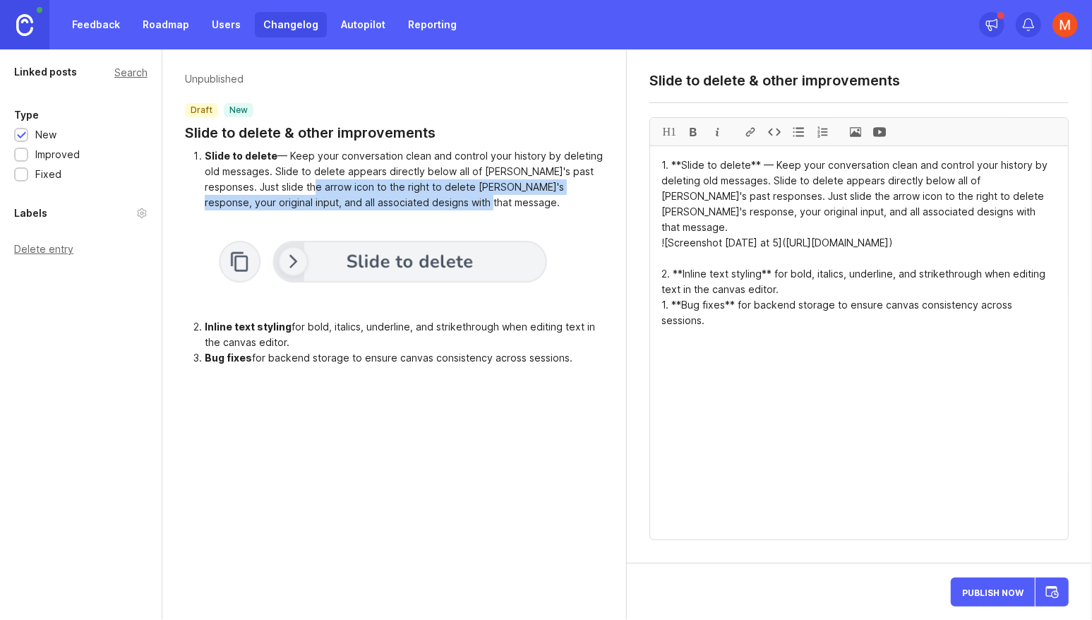
drag, startPoint x: 451, startPoint y: 206, endPoint x: 286, endPoint y: 189, distance: 166.1
click at [286, 189] on li "Slide to delete — Keep your conversation clean and control your history by dele…" at bounding box center [405, 179] width 400 height 62
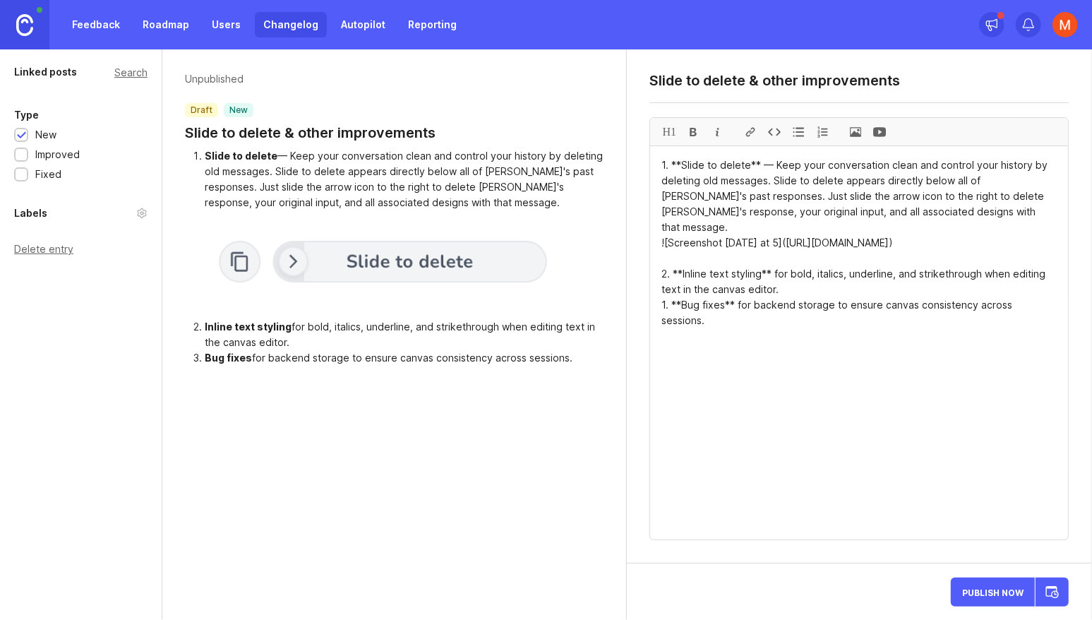
drag, startPoint x: 892, startPoint y: 250, endPoint x: 678, endPoint y: 230, distance: 215.0
drag, startPoint x: 984, startPoint y: 242, endPoint x: 649, endPoint y: 230, distance: 334.9
click at [645, 230] on div "Slide to delete & other improvements H1 1. **Slide to delete** — Keep your conv…" at bounding box center [859, 306] width 465 height 514
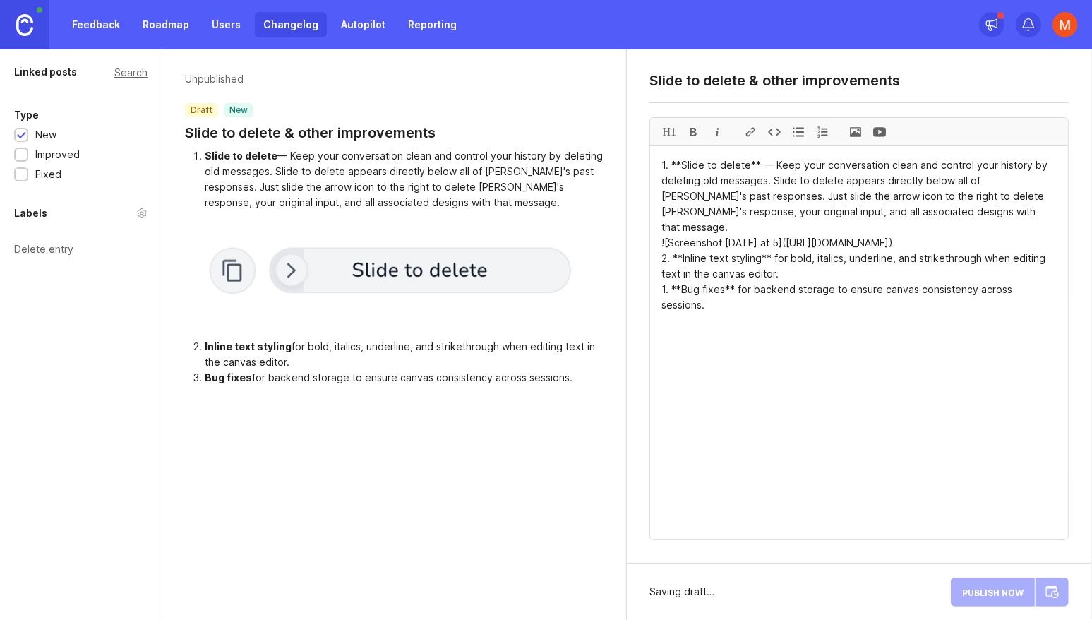
click at [843, 359] on textarea "1. **Slide to delete** — Keep your conversation clean and control your history …" at bounding box center [859, 342] width 418 height 393
click at [892, 291] on textarea "1. **Slide to delete** — Keep your conversation clean and control your history …" at bounding box center [859, 342] width 418 height 393
type textarea "1. **Slide to delete** — Keep your conversation clean and control your history …"
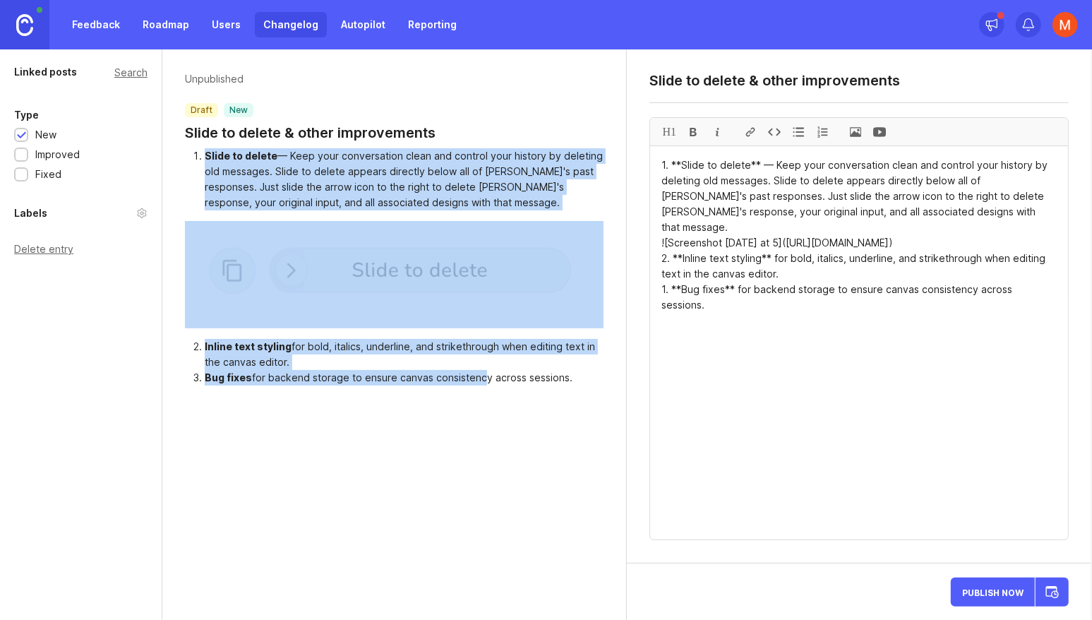
drag, startPoint x: 270, startPoint y: 145, endPoint x: 477, endPoint y: 384, distance: 315.9
click at [477, 384] on div "Unpublished draft new Slide to delete & other improvements Slide to delete — Ke…" at bounding box center [394, 228] width 465 height 359
click at [477, 384] on li "Bug fixes for backend storage to ensure canvas consistency across sessions." at bounding box center [405, 378] width 400 height 16
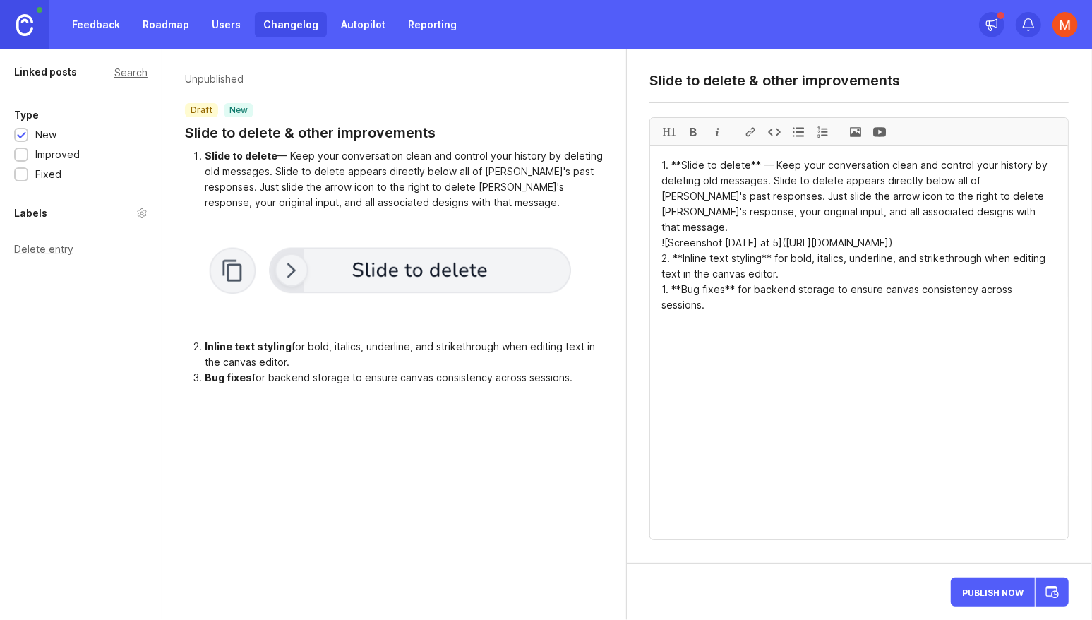
click at [787, 77] on textarea "Slide to delete & other improvements" at bounding box center [859, 80] width 419 height 17
type textarea "Slide to delete & improvements"
drag, startPoint x: 338, startPoint y: 163, endPoint x: 466, endPoint y: 388, distance: 258.4
click at [466, 388] on div "Unpublished draft new Slide to delete & improvements Slide to delete — Keep you…" at bounding box center [394, 228] width 465 height 359
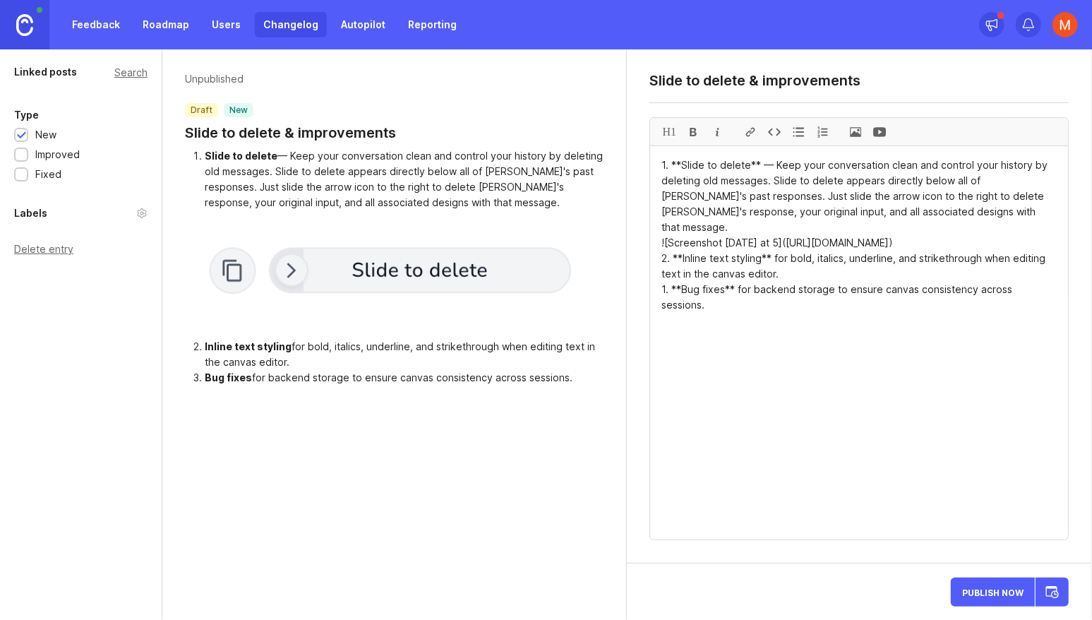
click at [1020, 600] on button "Publish Now" at bounding box center [993, 592] width 84 height 29
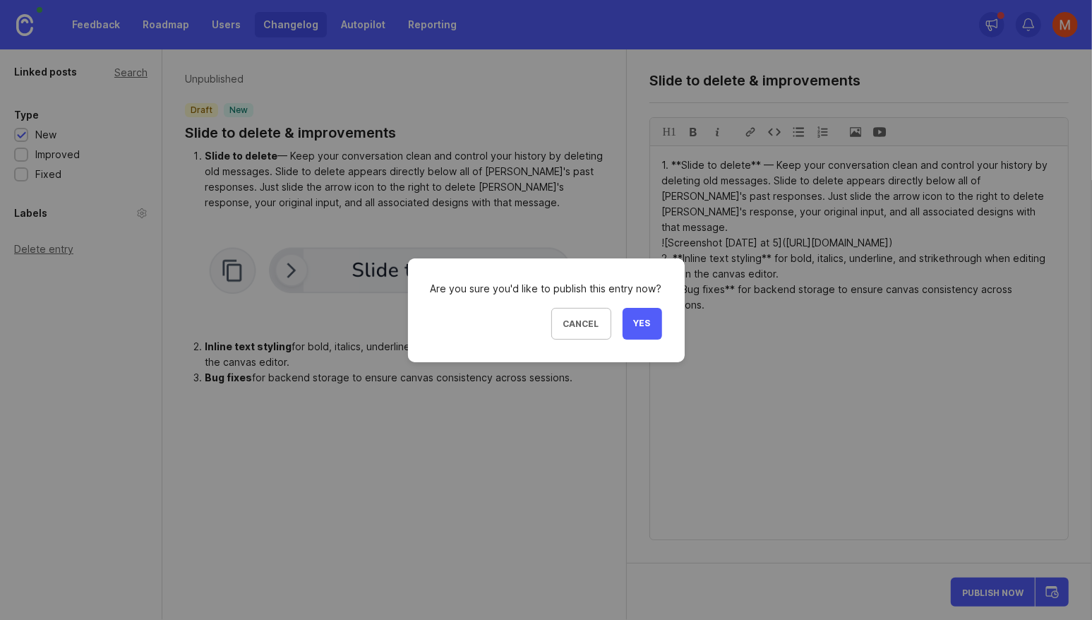
click at [638, 321] on span "Yes" at bounding box center [642, 324] width 17 height 12
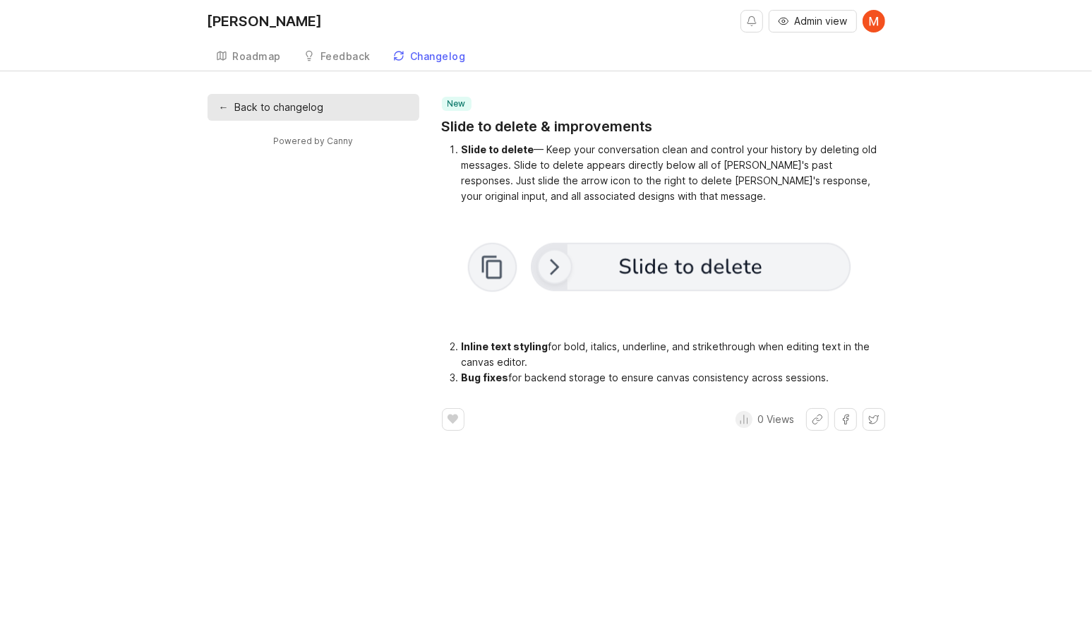
click at [237, 102] on link "← Back to changelog" at bounding box center [314, 107] width 212 height 27
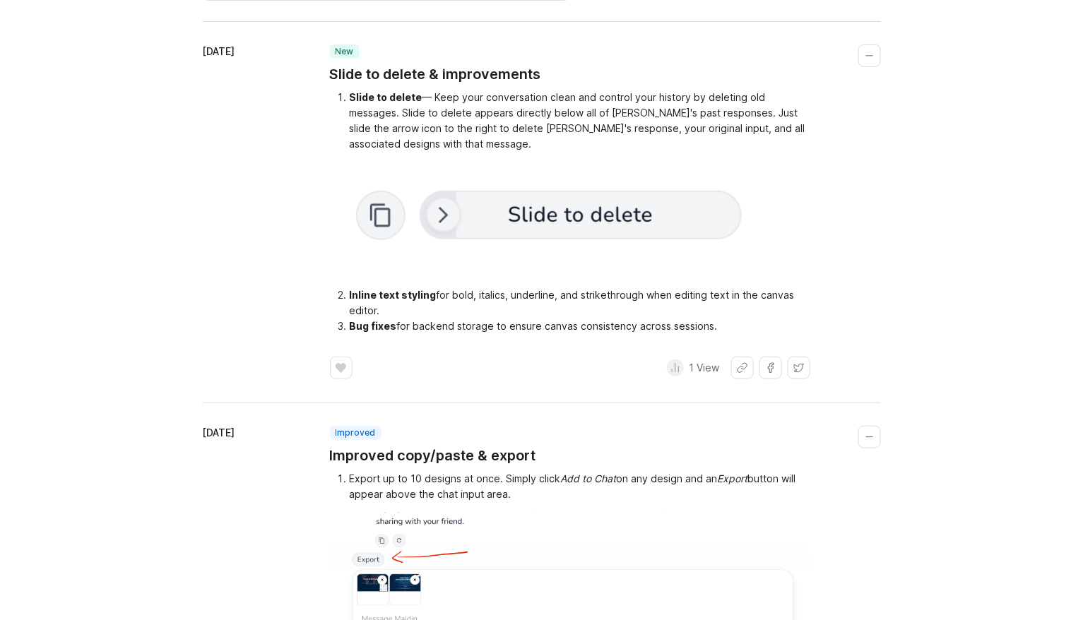
scroll to position [139, 0]
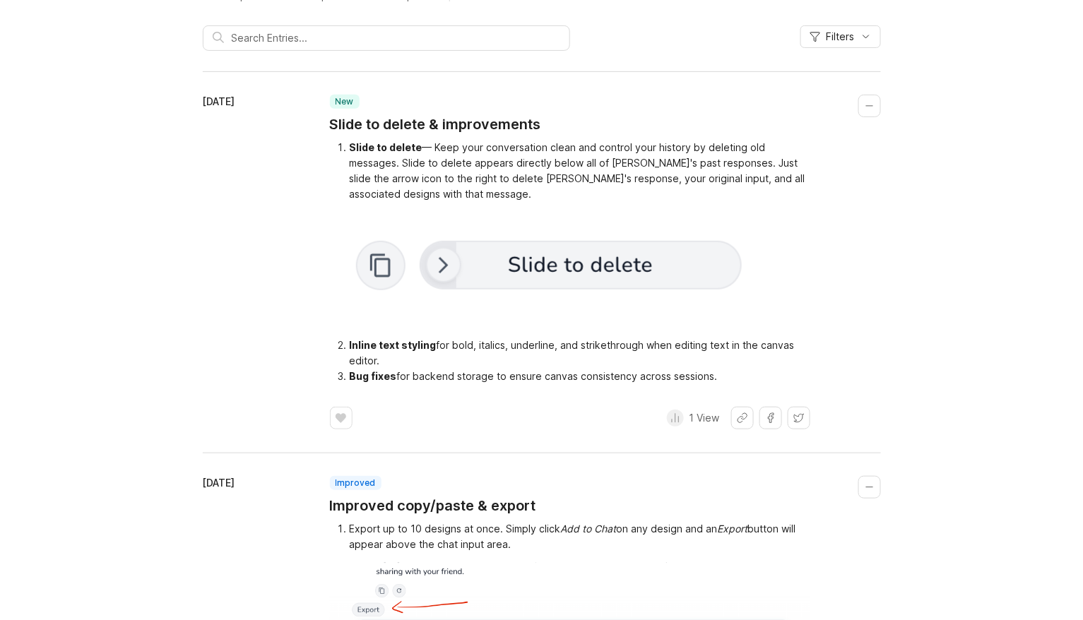
drag, startPoint x: 513, startPoint y: 545, endPoint x: 367, endPoint y: 530, distance: 147.0
click at [367, 530] on li "Export up to 10 designs at once. Simply click Add to Chat on any design and an …" at bounding box center [580, 536] width 460 height 31
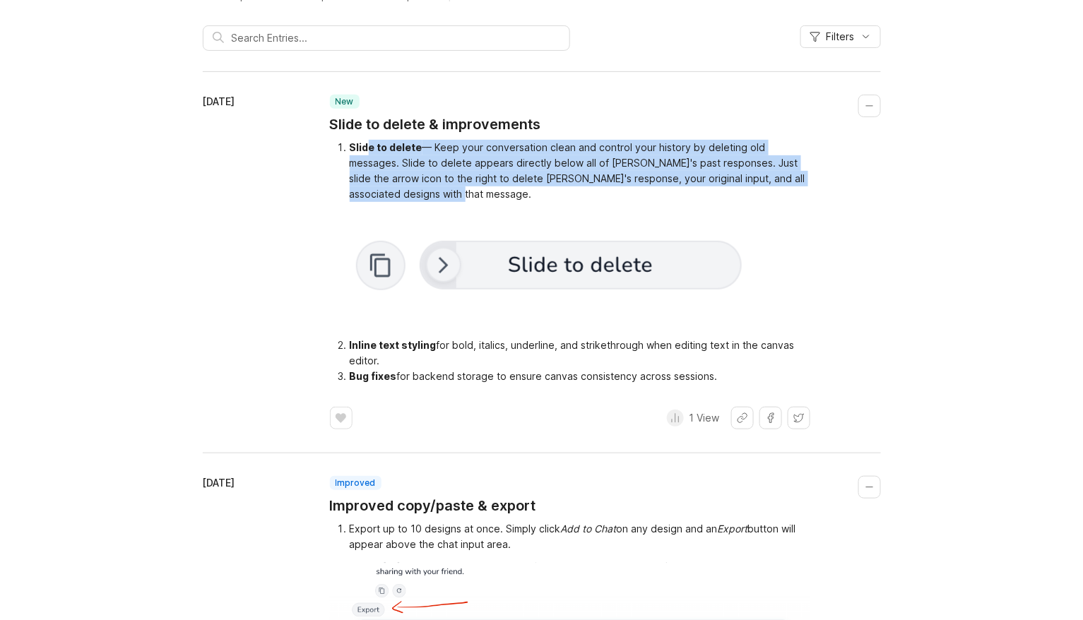
drag, startPoint x: 364, startPoint y: 150, endPoint x: 548, endPoint y: 195, distance: 189.1
click at [548, 195] on li "Slide to delete — Keep your conversation clean and control your history by dele…" at bounding box center [580, 171] width 460 height 62
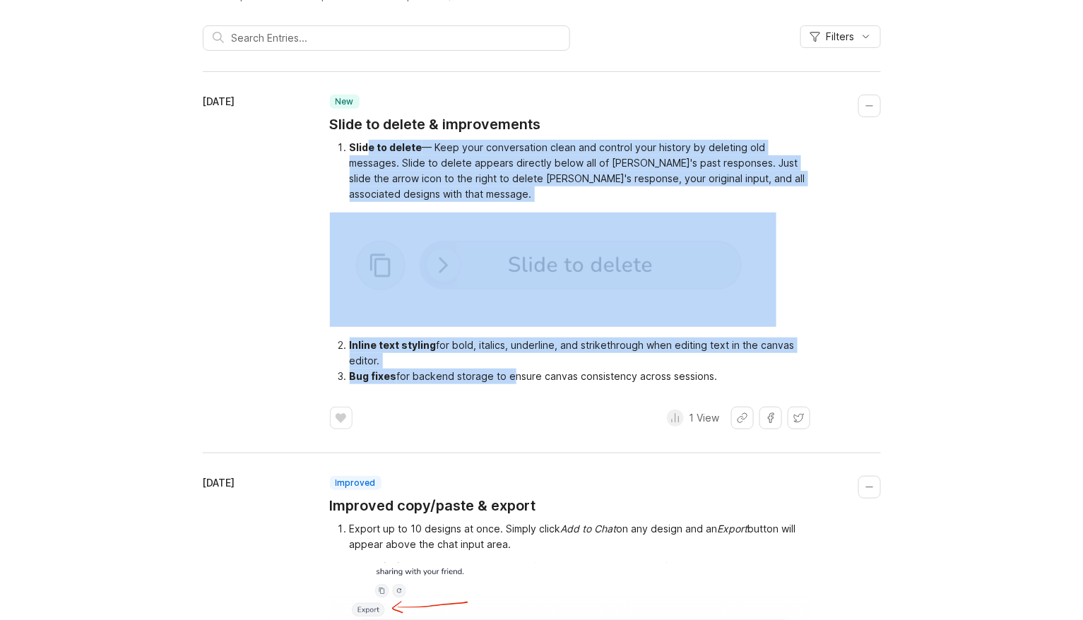
drag, startPoint x: 508, startPoint y: 373, endPoint x: 367, endPoint y: 150, distance: 264.1
click at [367, 150] on div "Slide to delete — Keep your conversation clean and control your history by dele…" at bounding box center [570, 262] width 480 height 244
click at [367, 150] on div "Slide to delete" at bounding box center [386, 147] width 73 height 12
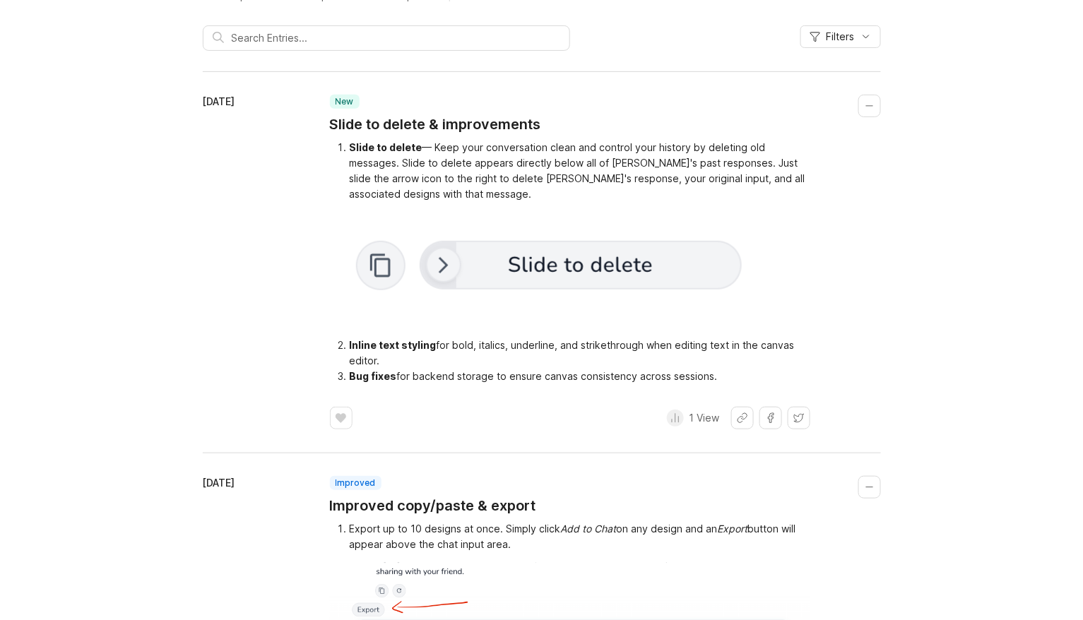
click at [391, 350] on div "Inline text styling" at bounding box center [393, 345] width 87 height 12
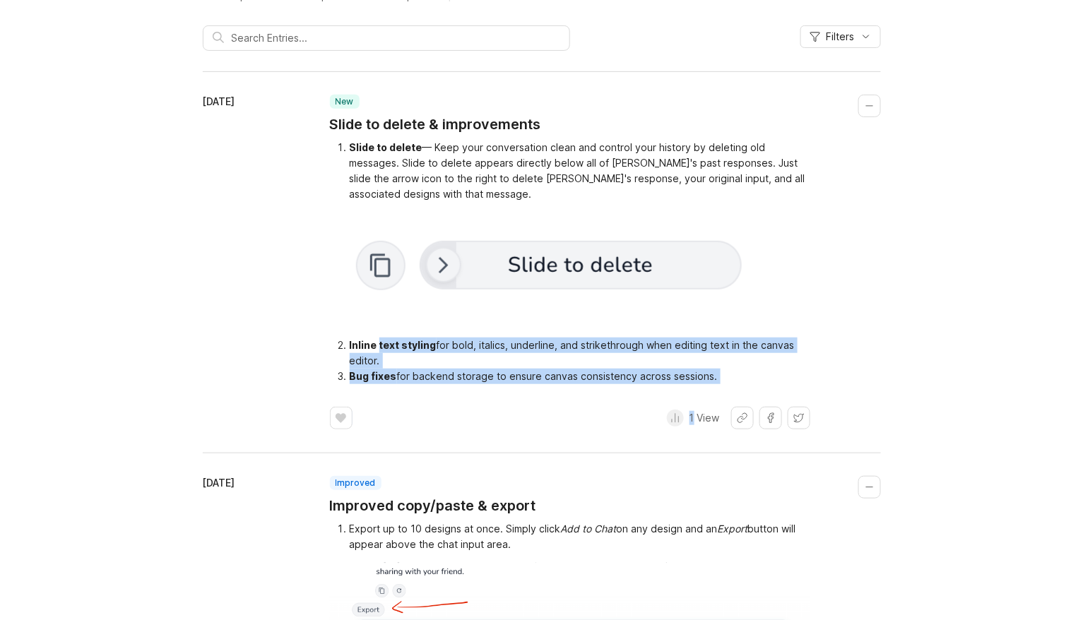
drag, startPoint x: 391, startPoint y: 350, endPoint x: 677, endPoint y: 400, distance: 290.4
click at [677, 400] on div "new Slide to delete & improvements Slide to delete — Keep your conversation cle…" at bounding box center [605, 262] width 551 height 335
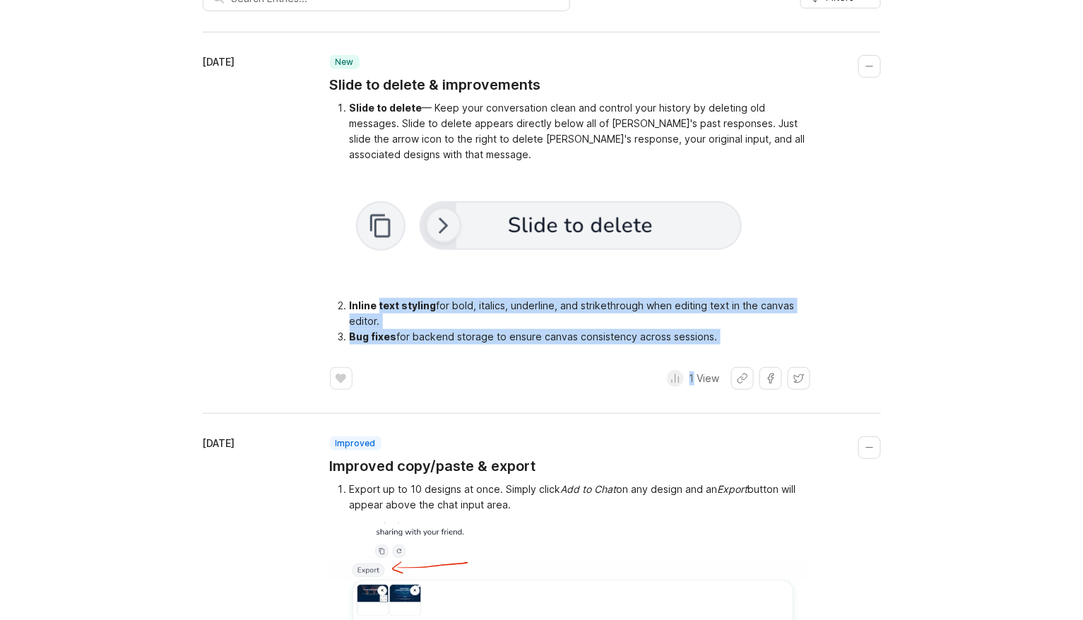
drag, startPoint x: 397, startPoint y: 495, endPoint x: 566, endPoint y: 505, distance: 169.1
click at [566, 505] on li "Export up to 10 designs at once. Simply click Add to Chat on any design and an …" at bounding box center [580, 497] width 460 height 31
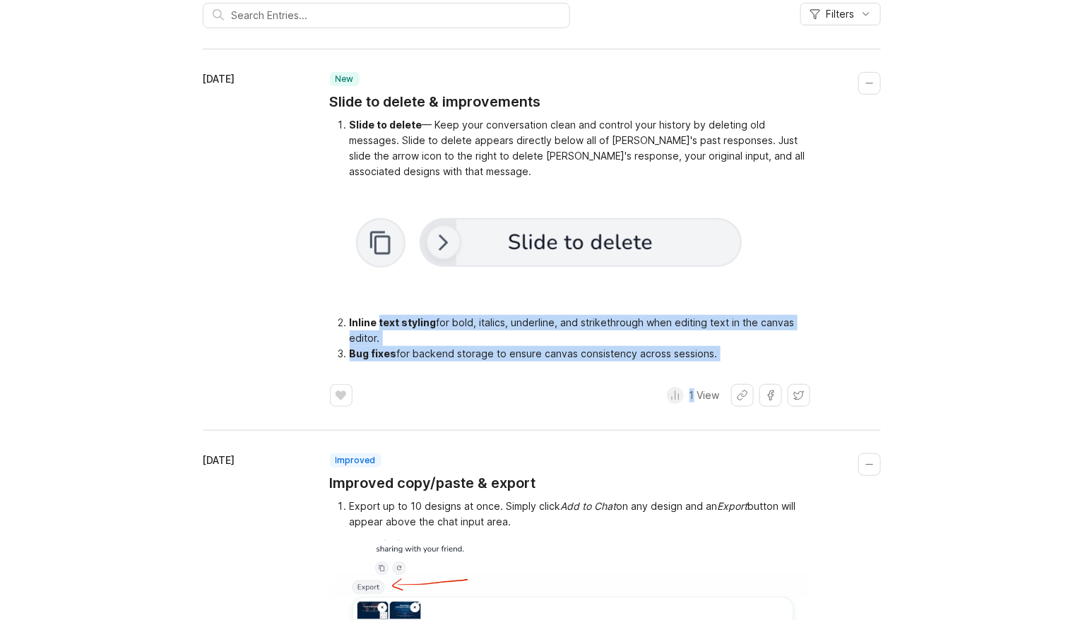
scroll to position [0, 0]
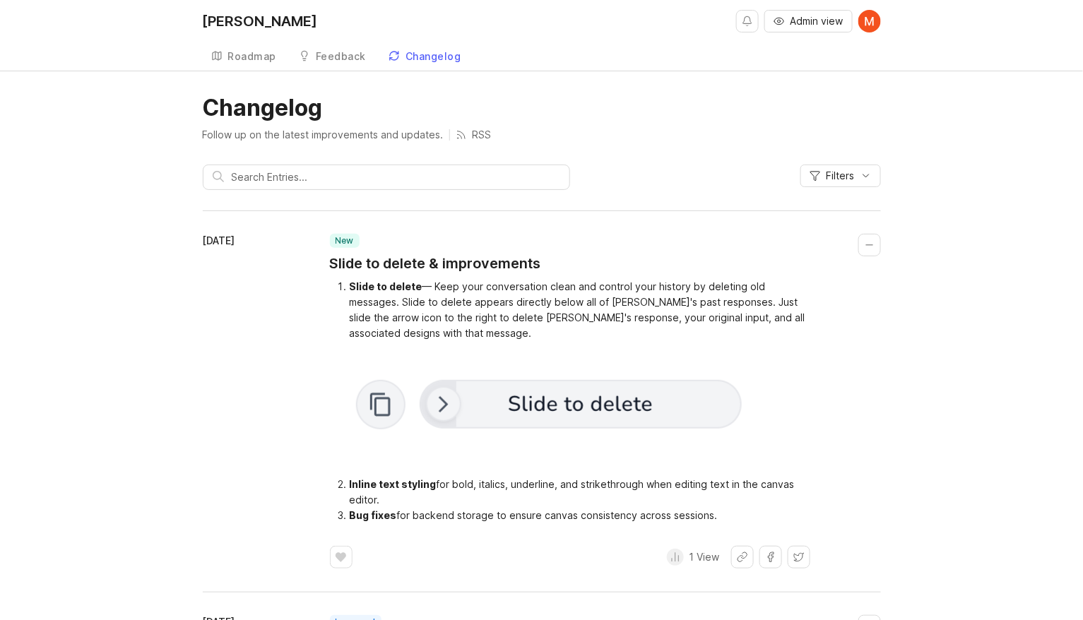
click at [569, 318] on li "Slide to delete — Keep your conversation clean and control your history by dele…" at bounding box center [580, 310] width 460 height 62
click at [815, 11] on button "Admin view" at bounding box center [808, 21] width 88 height 23
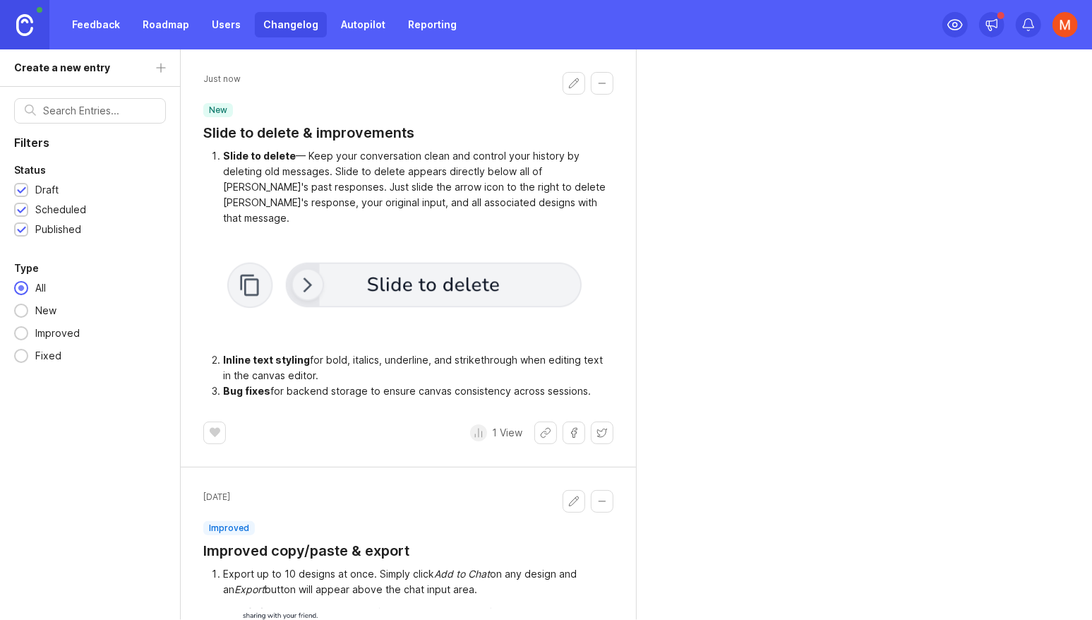
click at [568, 77] on button "Edit changelog entry" at bounding box center [574, 83] width 23 height 23
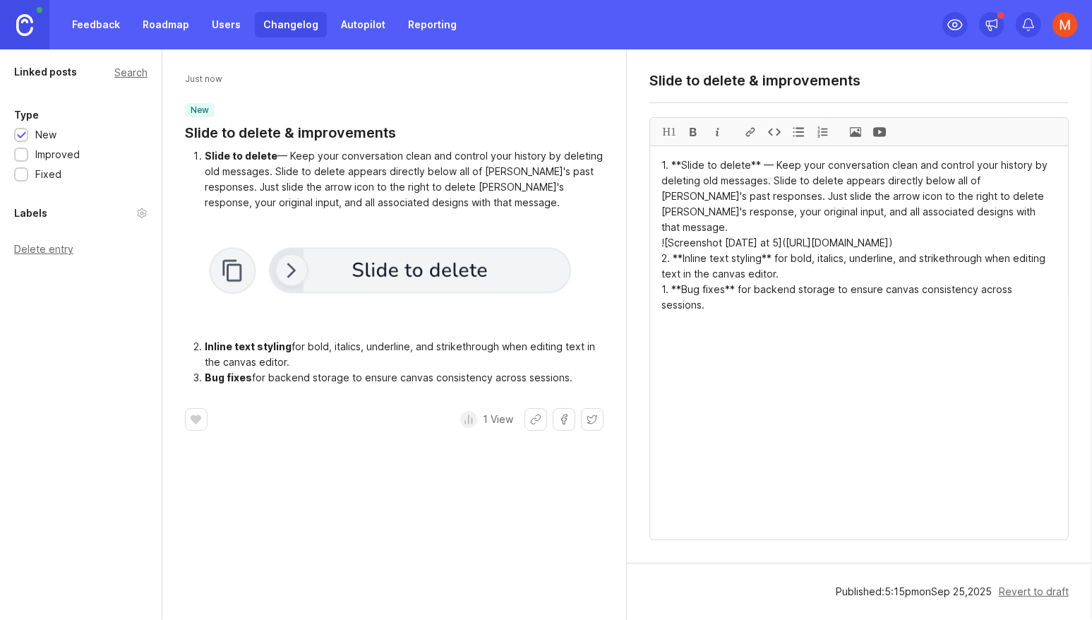
click at [794, 82] on textarea "Slide to delete & improvements" at bounding box center [859, 80] width 419 height 17
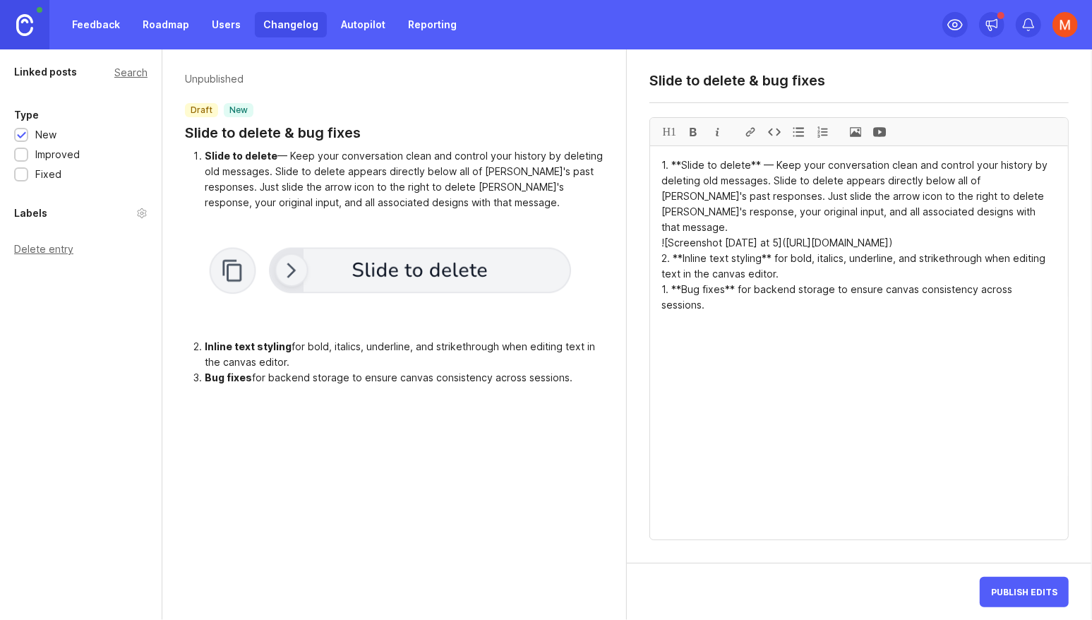
drag, startPoint x: 756, startPoint y: 82, endPoint x: 846, endPoint y: 83, distance: 90.4
click at [846, 83] on textarea "Slide to delete & improvements" at bounding box center [859, 80] width 419 height 17
type textarea "Slide to delete (+ bug fixes)"
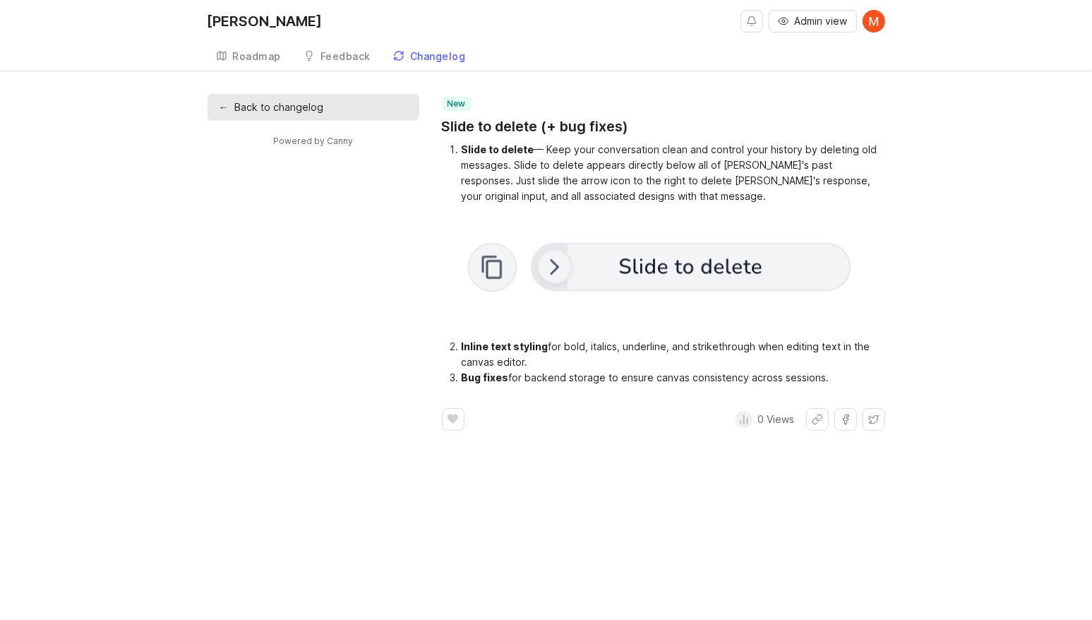
click at [294, 105] on link "← Back to changelog" at bounding box center [314, 107] width 212 height 27
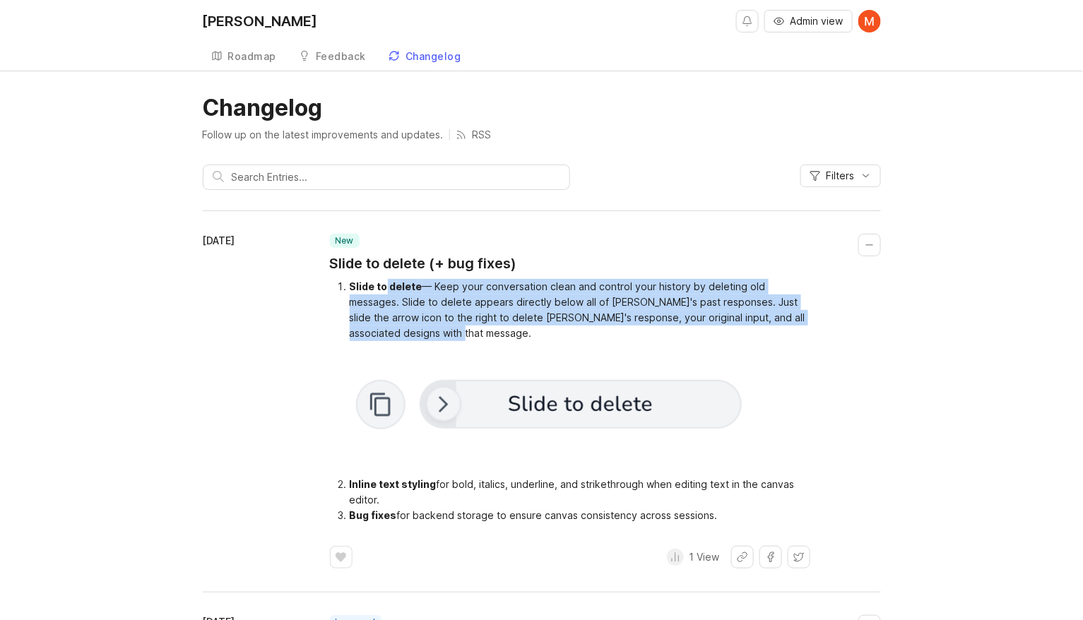
drag, startPoint x: 386, startPoint y: 292, endPoint x: 480, endPoint y: 335, distance: 104.0
click at [474, 331] on li "Slide to delete — Keep your conversation clean and control your history by dele…" at bounding box center [580, 310] width 460 height 62
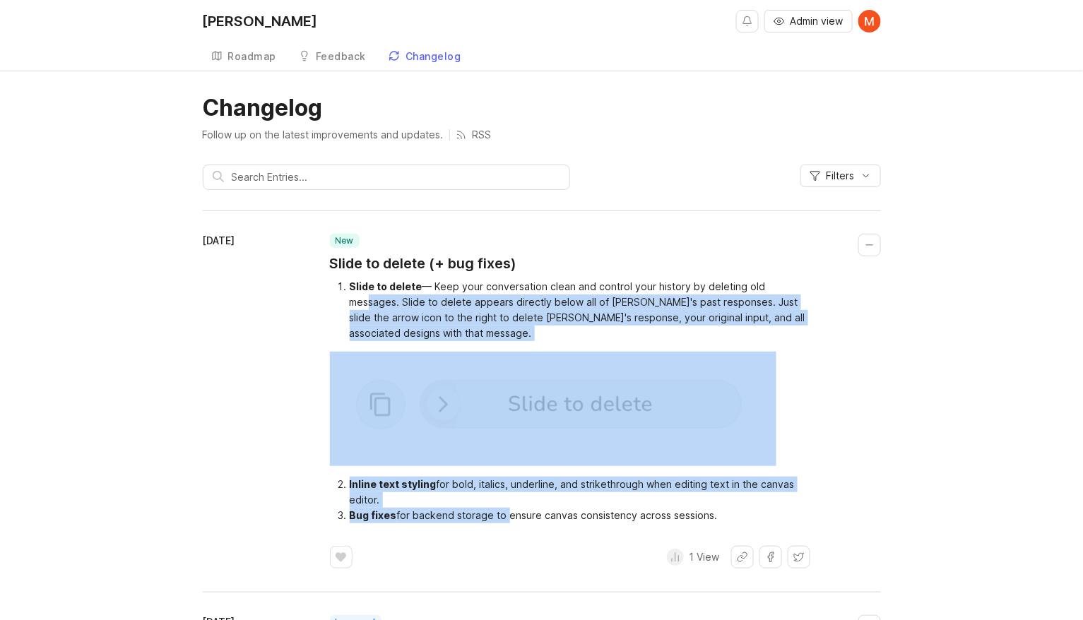
drag, startPoint x: 500, startPoint y: 520, endPoint x: 364, endPoint y: 295, distance: 263.3
click at [364, 295] on div "Slide to delete — Keep your conversation clean and control your history by dele…" at bounding box center [570, 401] width 480 height 244
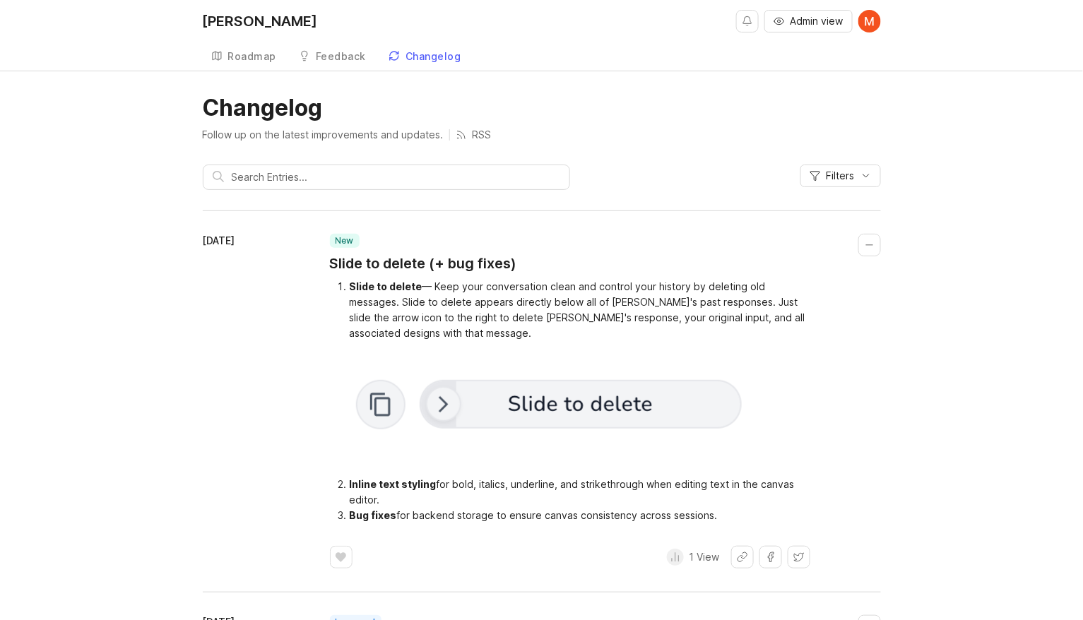
click at [362, 293] on li "Slide to delete — Keep your conversation clean and control your history by dele…" at bounding box center [580, 310] width 460 height 62
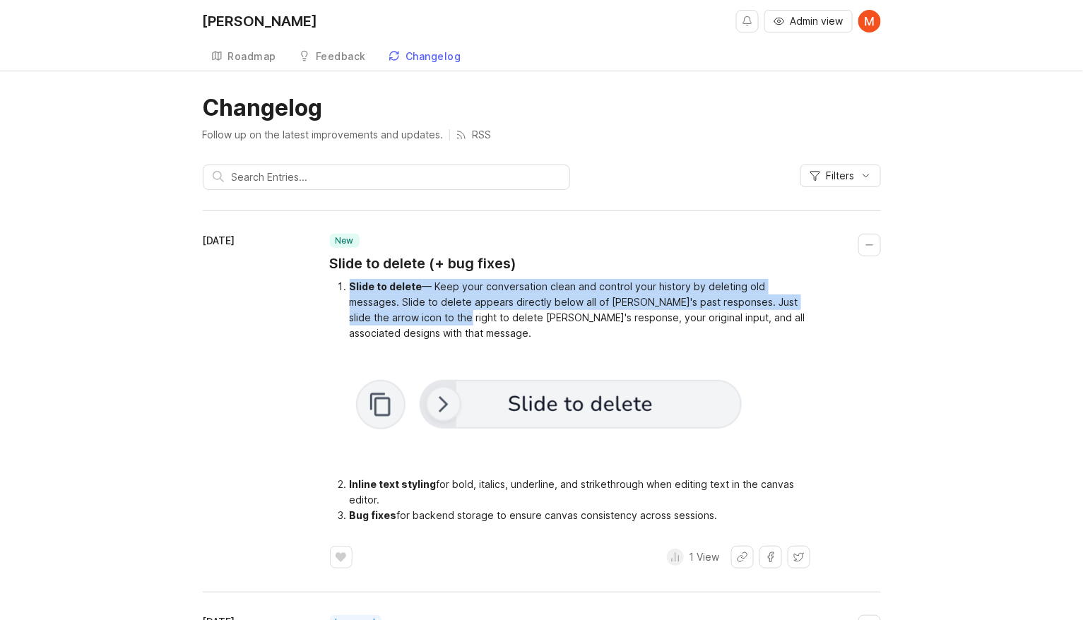
drag, startPoint x: 362, startPoint y: 293, endPoint x: 442, endPoint y: 323, distance: 85.8
click at [442, 323] on li "Slide to delete — Keep your conversation clean and control your history by dele…" at bounding box center [580, 310] width 460 height 62
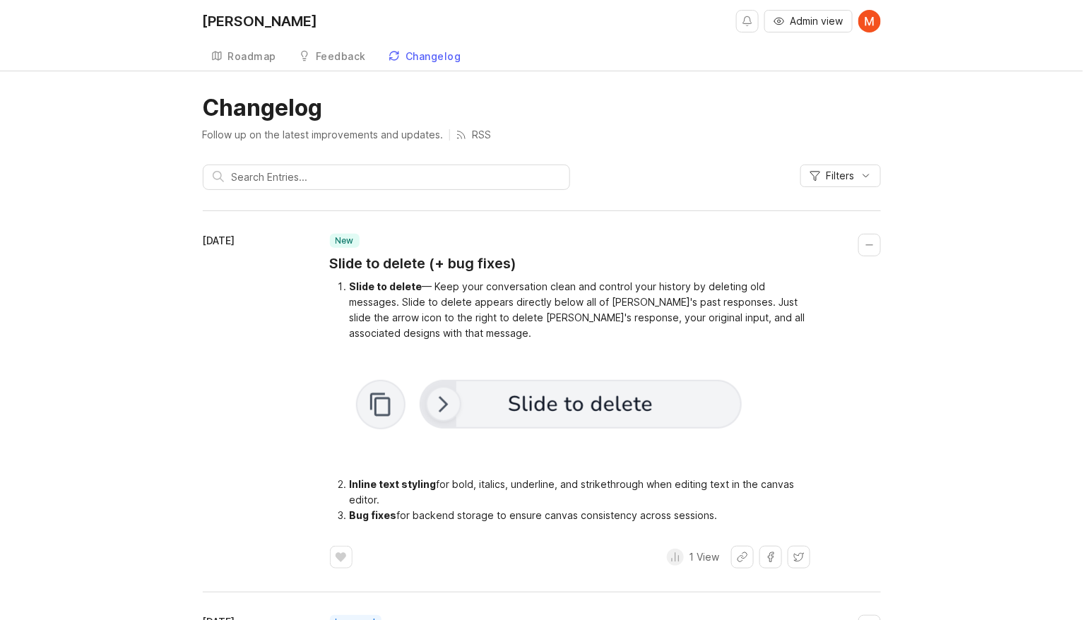
click at [451, 338] on li "Slide to delete — Keep your conversation clean and control your history by dele…" at bounding box center [580, 310] width 460 height 62
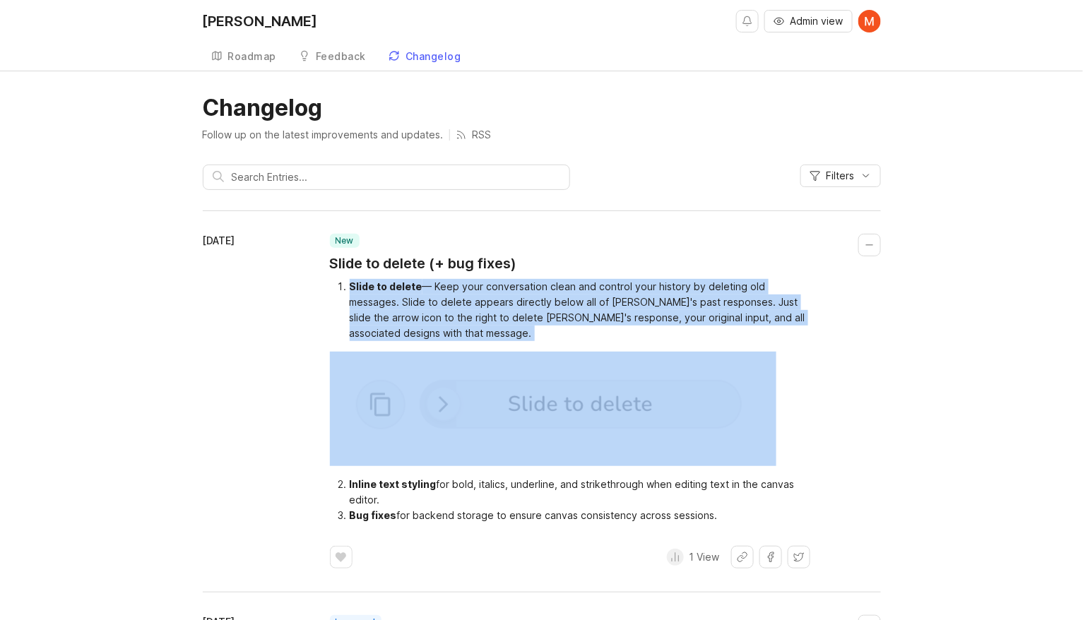
drag, startPoint x: 451, startPoint y: 338, endPoint x: 367, endPoint y: 283, distance: 100.7
click at [367, 283] on li "Slide to delete — Keep your conversation clean and control your history by dele…" at bounding box center [580, 310] width 460 height 62
click at [367, 283] on div "Slide to delete" at bounding box center [386, 286] width 73 height 12
drag, startPoint x: 367, startPoint y: 283, endPoint x: 460, endPoint y: 344, distance: 111.3
click at [460, 344] on div "Slide to delete — Keep your conversation clean and control your history by dele…" at bounding box center [570, 401] width 480 height 244
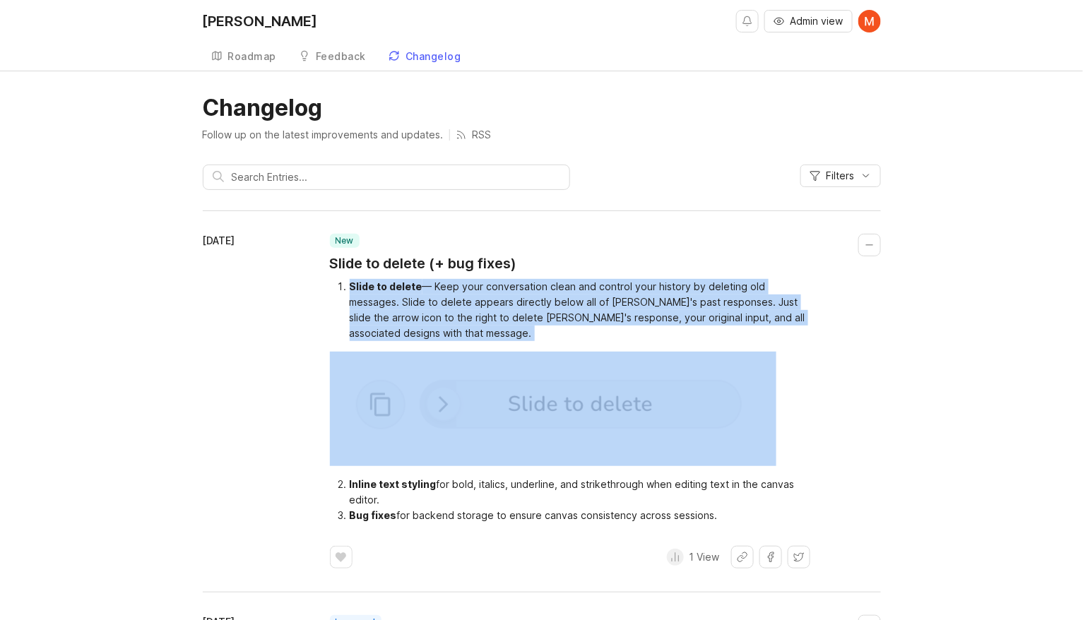
click at [460, 344] on div "Slide to delete — Keep your conversation clean and control your history by dele…" at bounding box center [570, 401] width 480 height 244
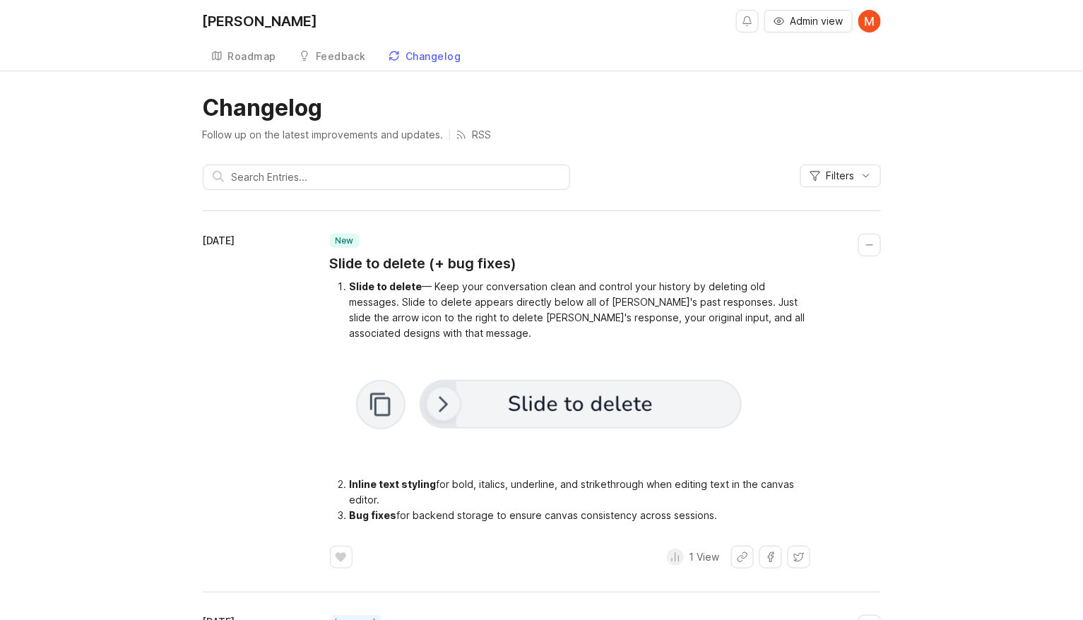
click at [419, 293] on li "Slide to delete — Keep your conversation clean and control your history by dele…" at bounding box center [580, 310] width 460 height 62
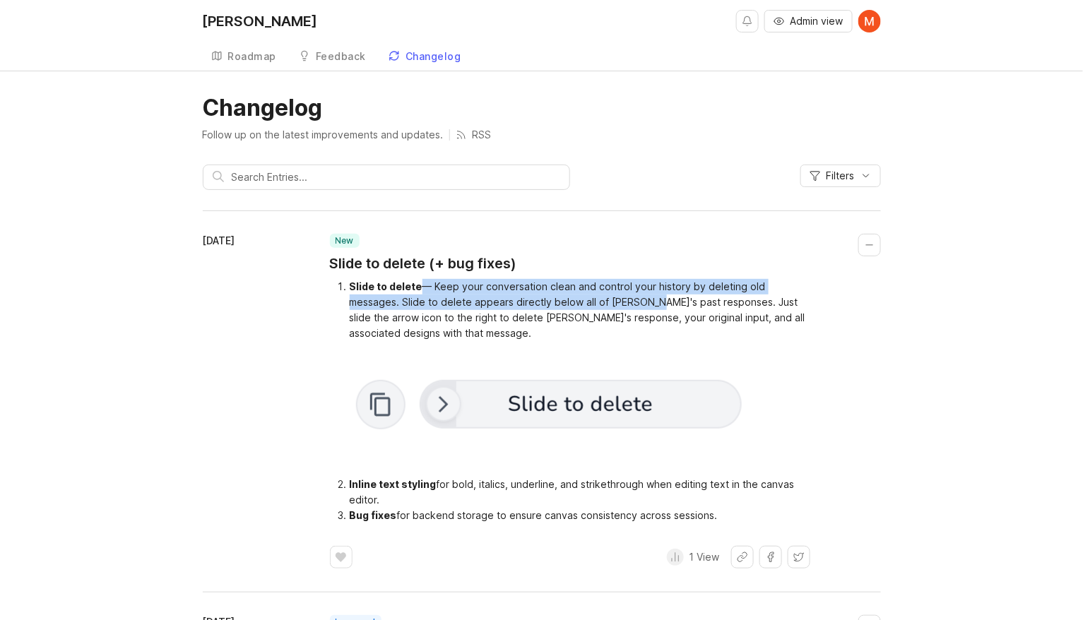
drag, startPoint x: 419, startPoint y: 293, endPoint x: 616, endPoint y: 298, distance: 196.4
click at [616, 298] on li "Slide to delete — Keep your conversation clean and control your history by dele…" at bounding box center [580, 310] width 460 height 62
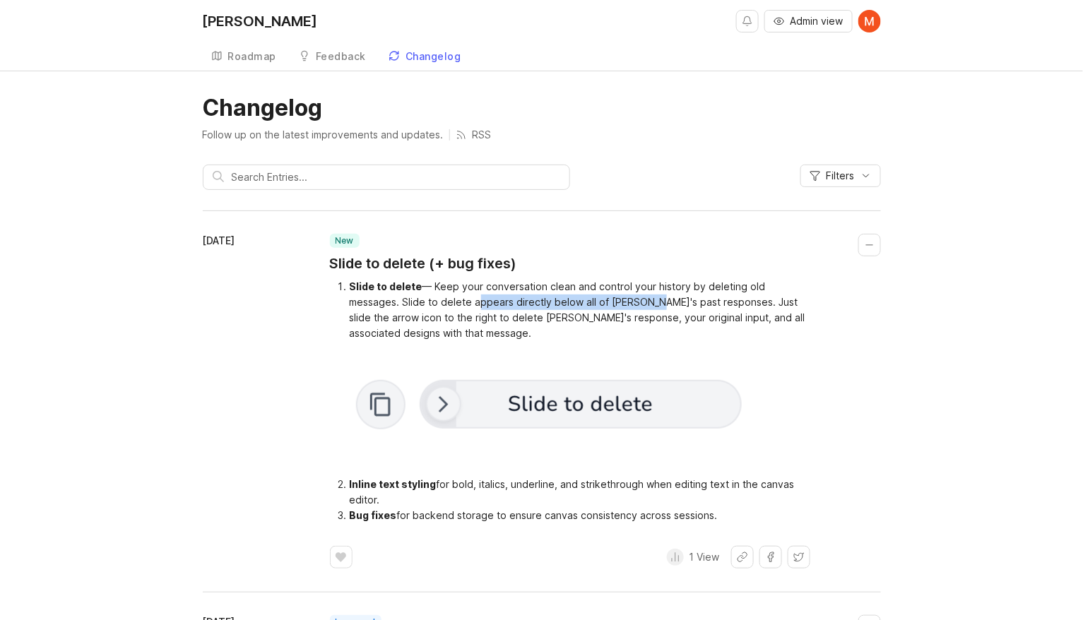
drag, startPoint x: 616, startPoint y: 298, endPoint x: 474, endPoint y: 297, distance: 142.0
click at [474, 297] on li "Slide to delete — Keep your conversation clean and control your history by dele…" at bounding box center [580, 310] width 460 height 62
drag, startPoint x: 474, startPoint y: 297, endPoint x: 711, endPoint y: 304, distance: 237.4
click at [711, 304] on li "Slide to delete — Keep your conversation clean and control your history by dele…" at bounding box center [580, 310] width 460 height 62
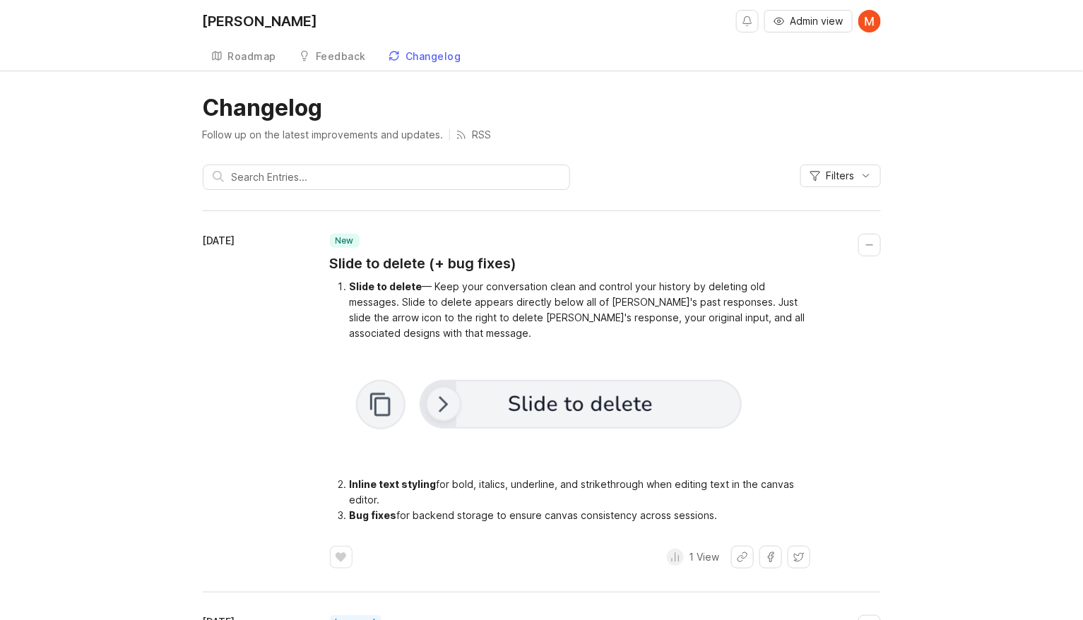
click at [367, 314] on li "Slide to delete — Keep your conversation clean and control your history by dele…" at bounding box center [580, 310] width 460 height 62
drag, startPoint x: 367, startPoint y: 314, endPoint x: 540, endPoint y: 321, distance: 173.2
click at [540, 321] on li "Slide to delete — Keep your conversation clean and control your history by dele…" at bounding box center [580, 310] width 460 height 62
click at [592, 320] on li "Slide to delete — Keep your conversation clean and control your history by dele…" at bounding box center [580, 310] width 460 height 62
drag, startPoint x: 592, startPoint y: 320, endPoint x: 728, endPoint y: 319, distance: 135.6
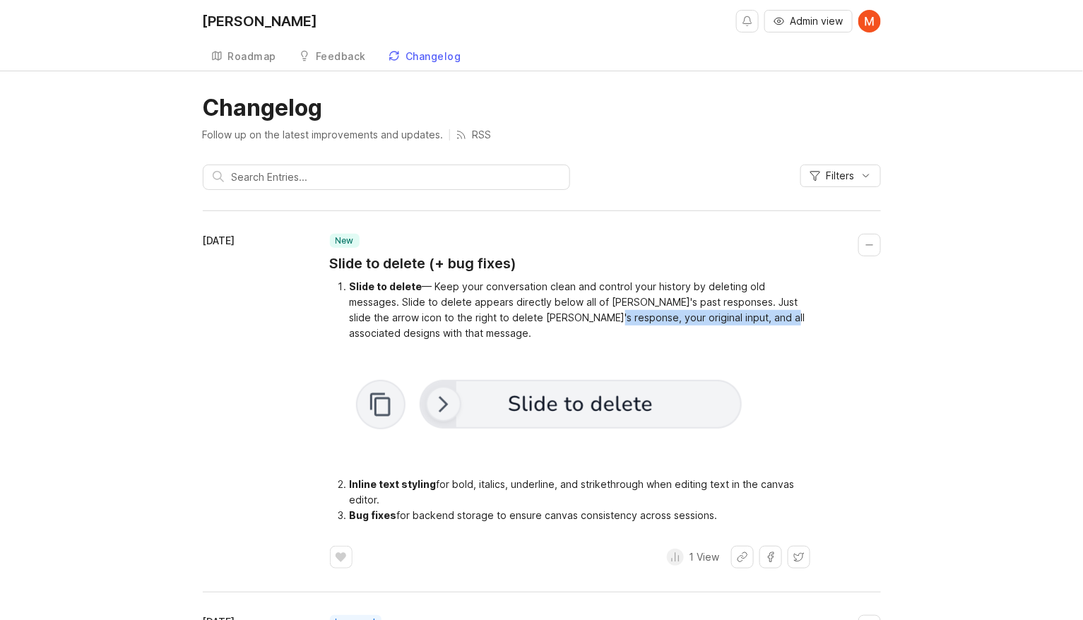
click at [728, 319] on li "Slide to delete — Keep your conversation clean and control your history by dele…" at bounding box center [580, 310] width 460 height 62
drag, startPoint x: 709, startPoint y: 319, endPoint x: 512, endPoint y: 317, distance: 197.0
click at [512, 317] on li "Slide to delete — Keep your conversation clean and control your history by dele…" at bounding box center [580, 310] width 460 height 62
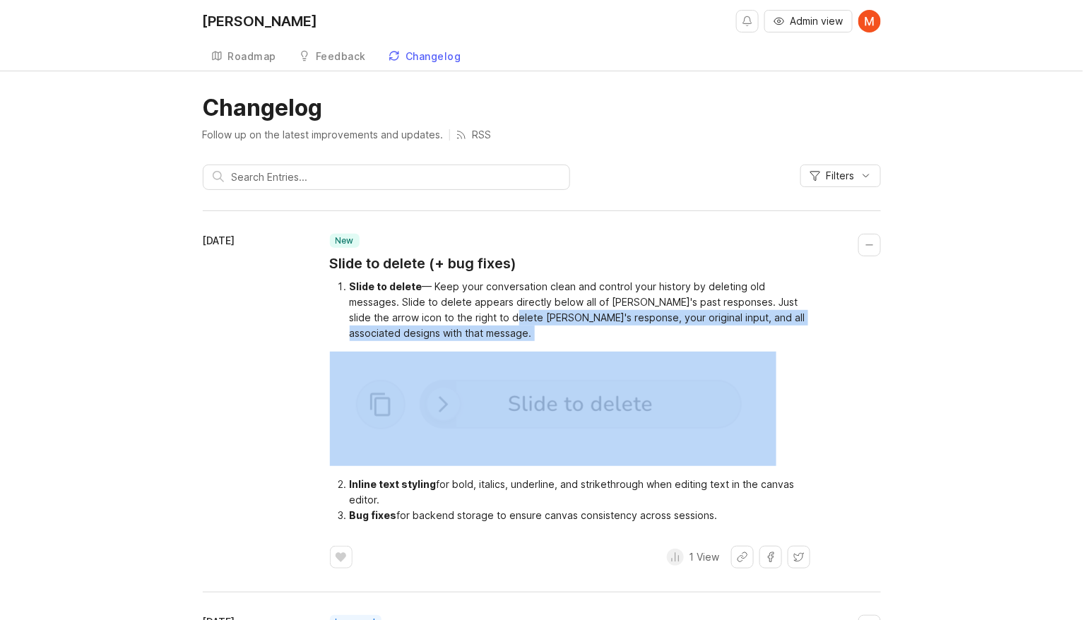
drag, startPoint x: 512, startPoint y: 317, endPoint x: 595, endPoint y: 338, distance: 85.1
click at [595, 338] on li "Slide to delete — Keep your conversation clean and control your history by dele…" at bounding box center [580, 310] width 460 height 62
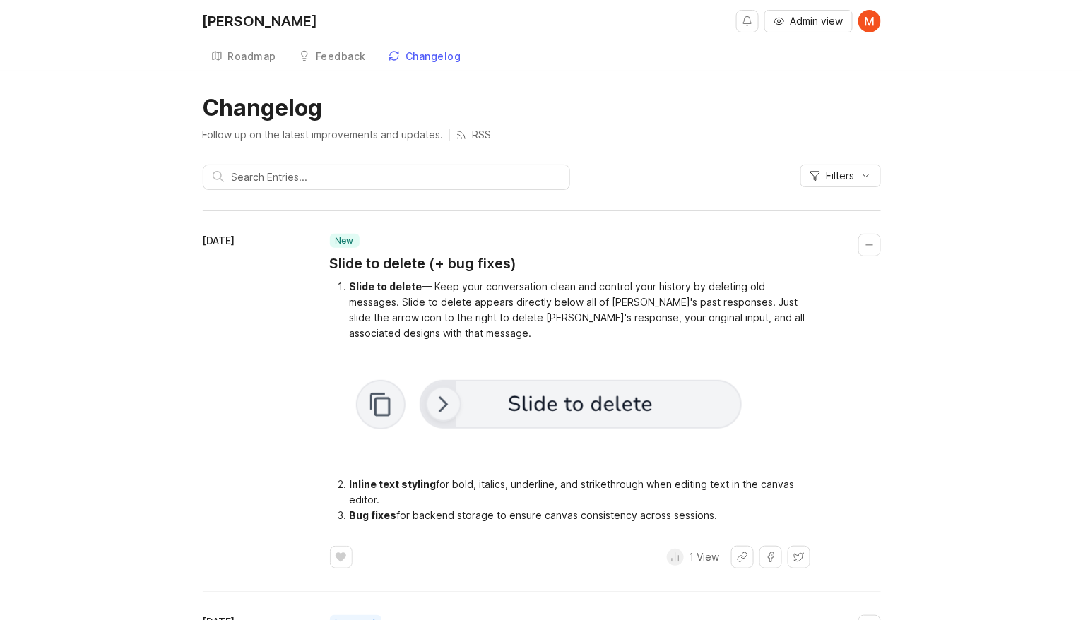
click at [405, 477] on li "Inline text styling for bold, italics, underline, and [PERSON_NAME] when editin…" at bounding box center [580, 492] width 460 height 31
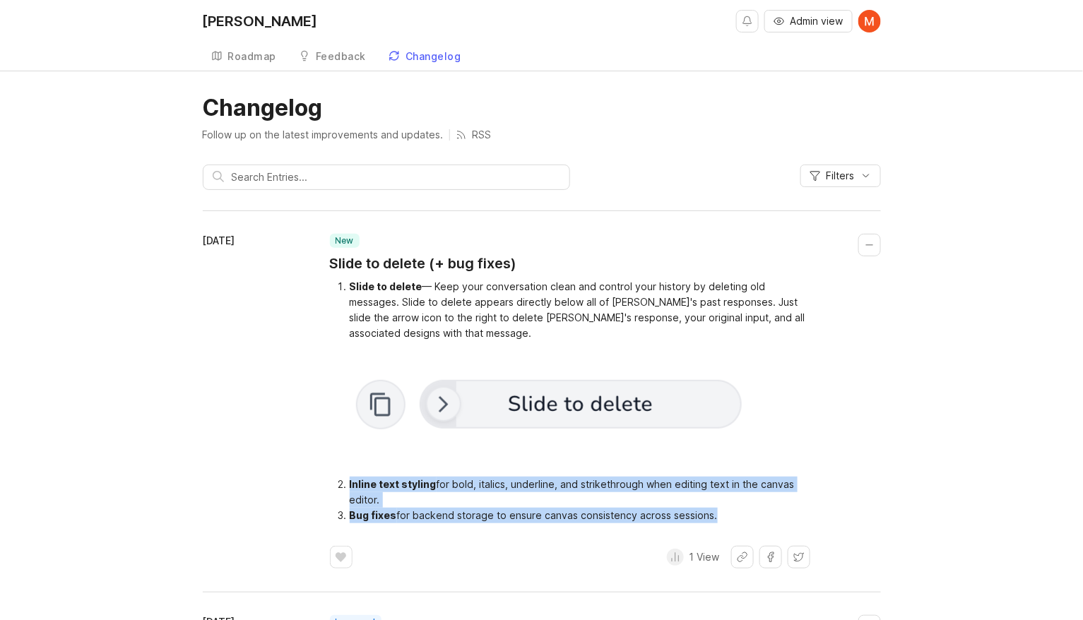
drag, startPoint x: 405, startPoint y: 476, endPoint x: 686, endPoint y: 508, distance: 282.9
click at [686, 508] on ol "Inline text styling for bold, italics, underline, and [PERSON_NAME] when editin…" at bounding box center [570, 500] width 480 height 47
click at [684, 508] on li "Bug fixes for backend storage to ensure canvas consistency across sessions." at bounding box center [580, 516] width 460 height 16
